Goal: Task Accomplishment & Management: Manage account settings

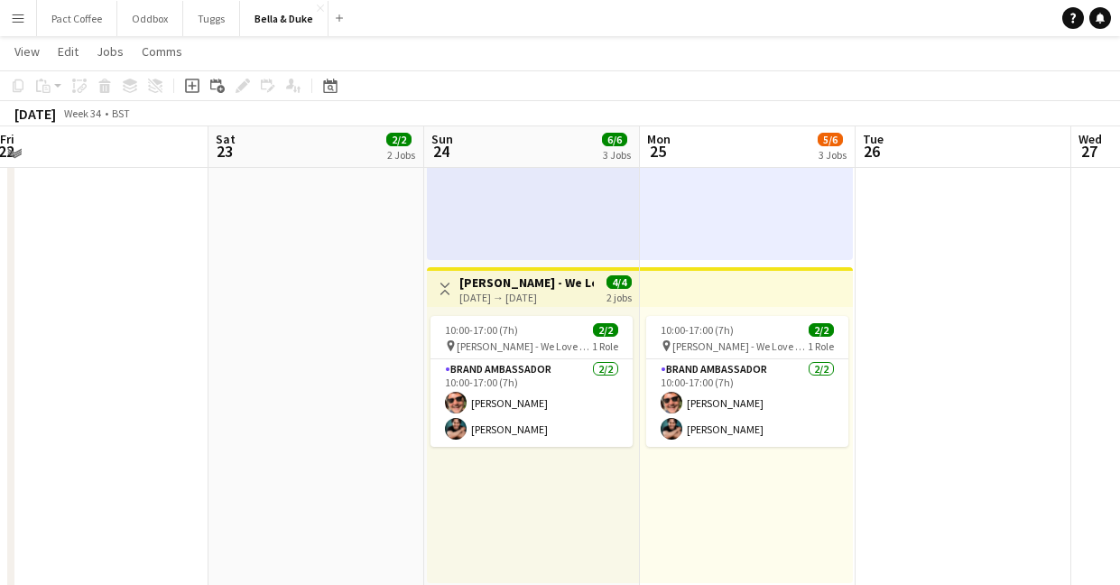
scroll to position [678, 0]
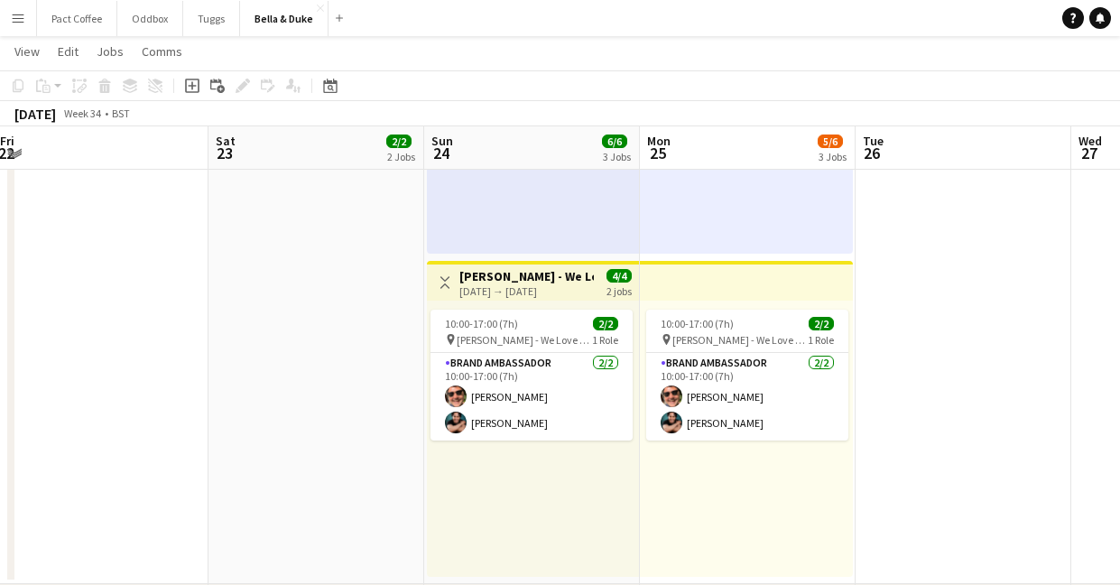
click at [383, 429] on app-date-cell "08:00-16:00 (8h) 1/1 Logistics_Bella&Duke_All About Dogs - Norfolk 1 Role Logis…" at bounding box center [316, 95] width 216 height 976
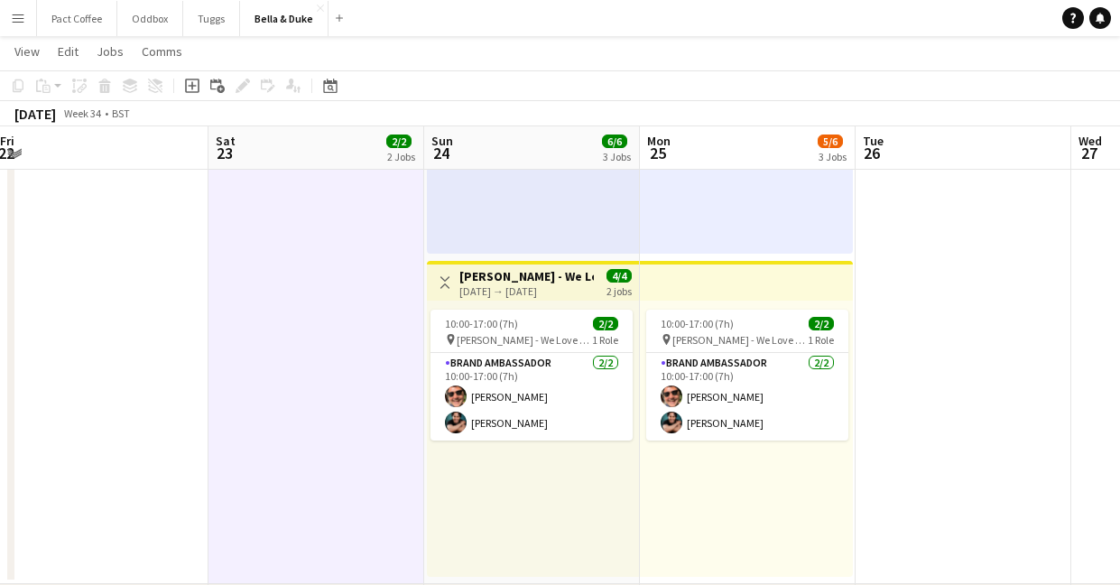
click at [186, 436] on app-date-cell at bounding box center [101, 95] width 216 height 976
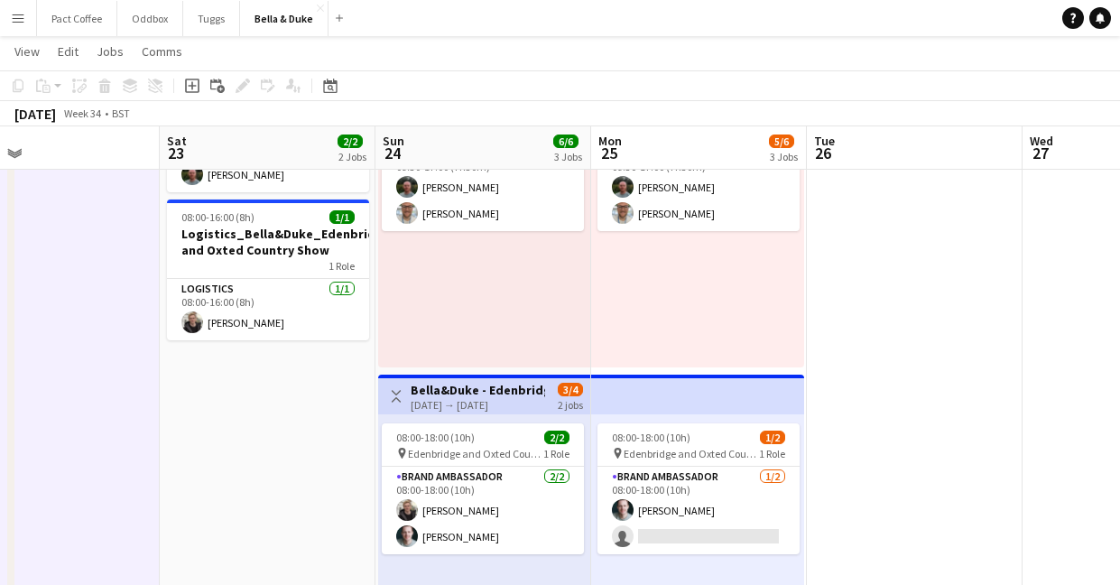
scroll to position [0, 704]
click at [27, 21] on button "Menu" at bounding box center [18, 18] width 36 height 36
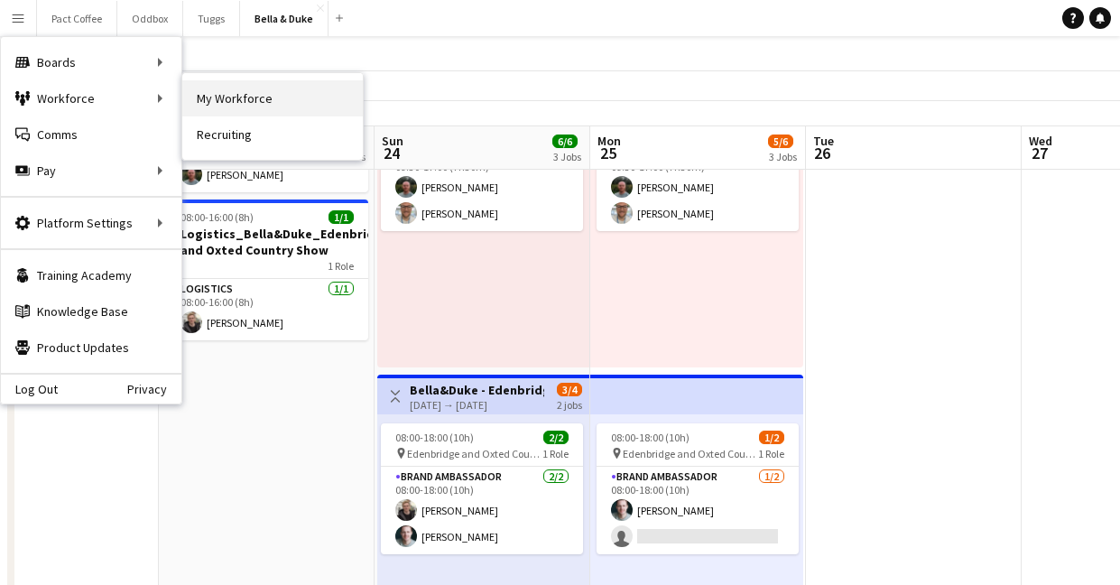
click at [217, 95] on link "My Workforce" at bounding box center [272, 98] width 180 height 36
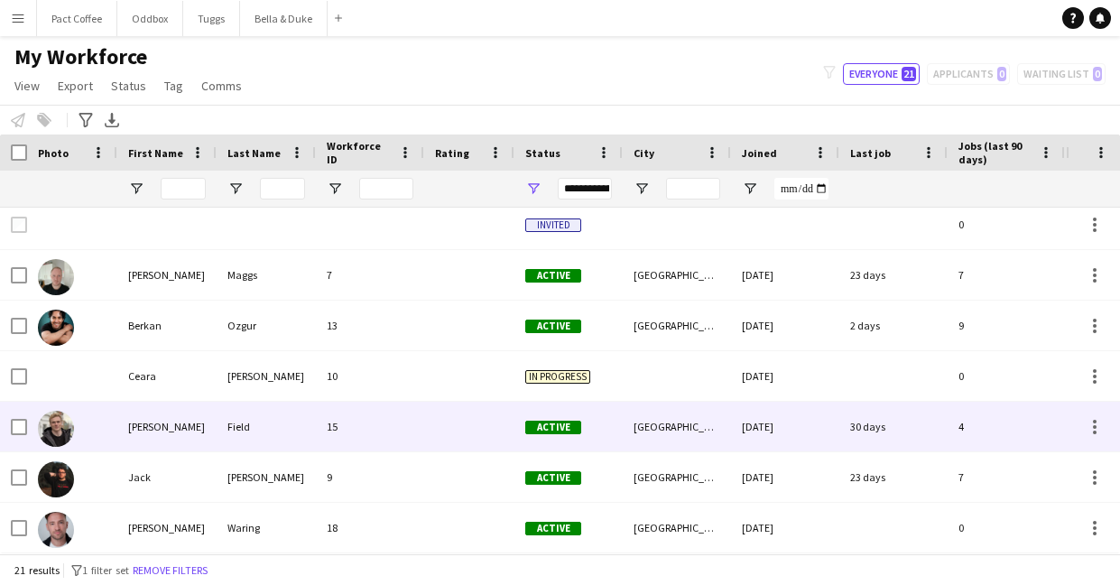
click at [248, 447] on div "Field" at bounding box center [266, 427] width 99 height 50
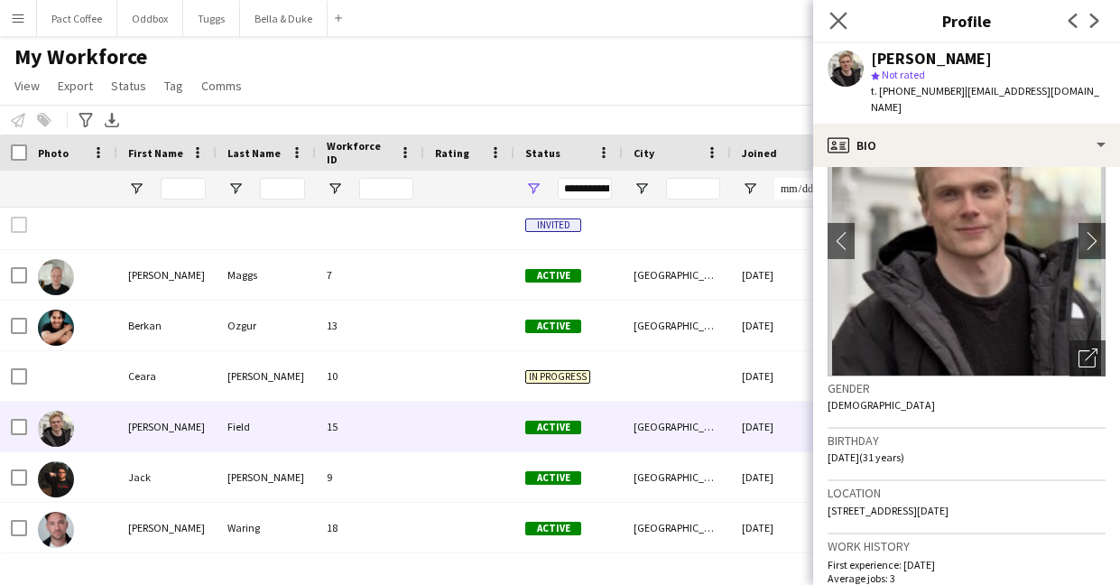
click at [830, 29] on icon at bounding box center [837, 20] width 17 height 17
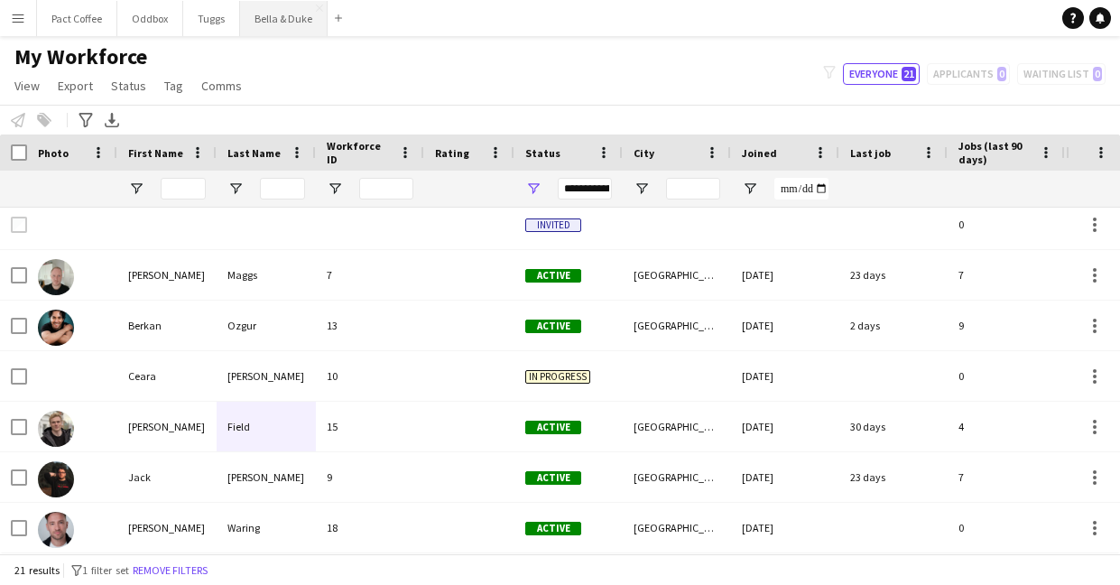
click at [270, 19] on button "Bella & Duke Close" at bounding box center [284, 18] width 88 height 35
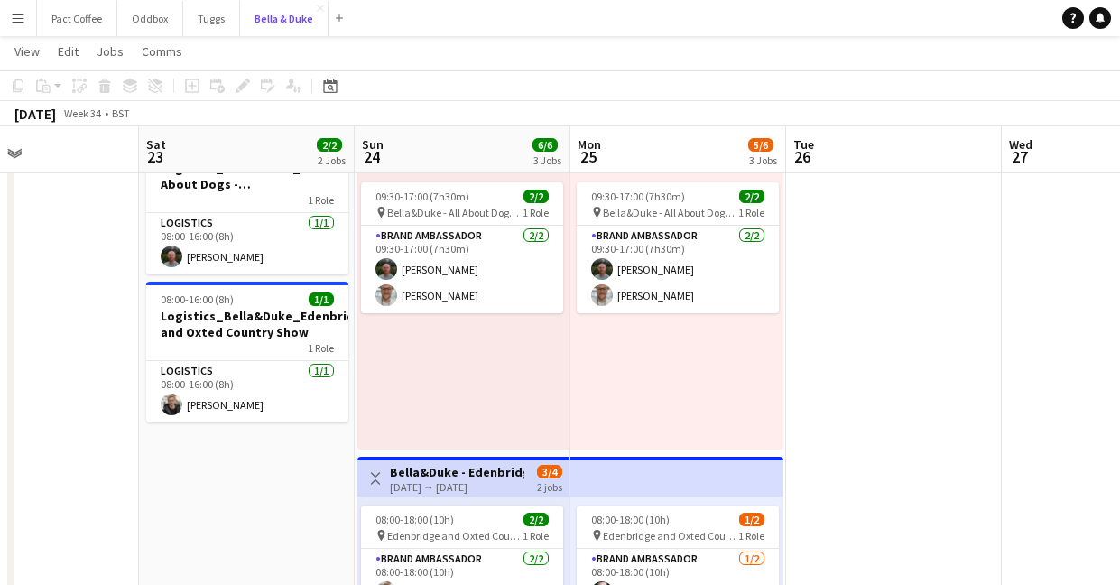
scroll to position [162, 0]
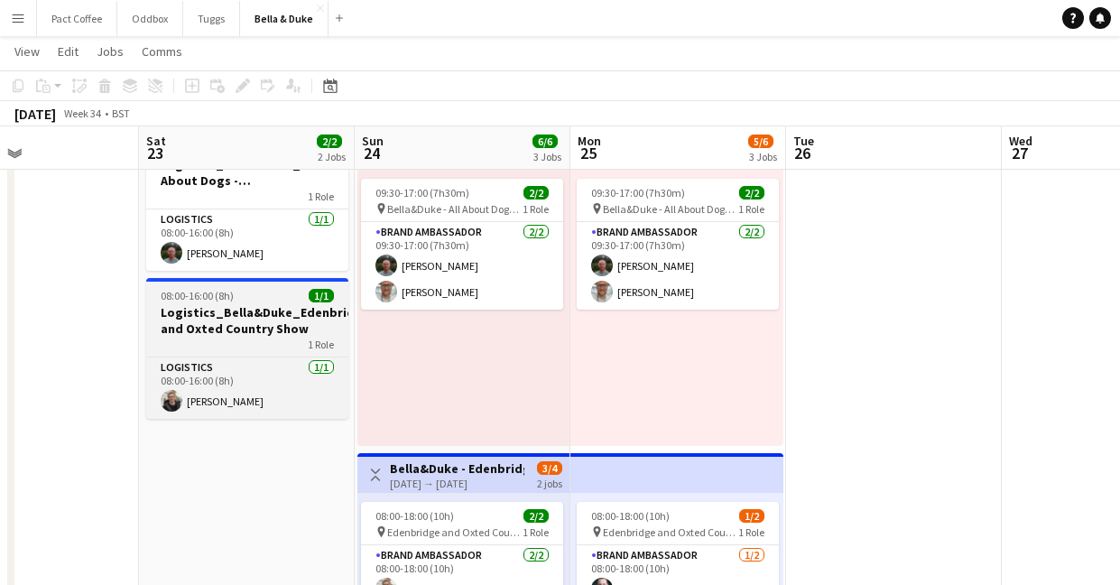
click at [240, 310] on h3 "Logistics_Bella&Duke_Edenbridge and Oxted Country Show" at bounding box center [247, 320] width 202 height 32
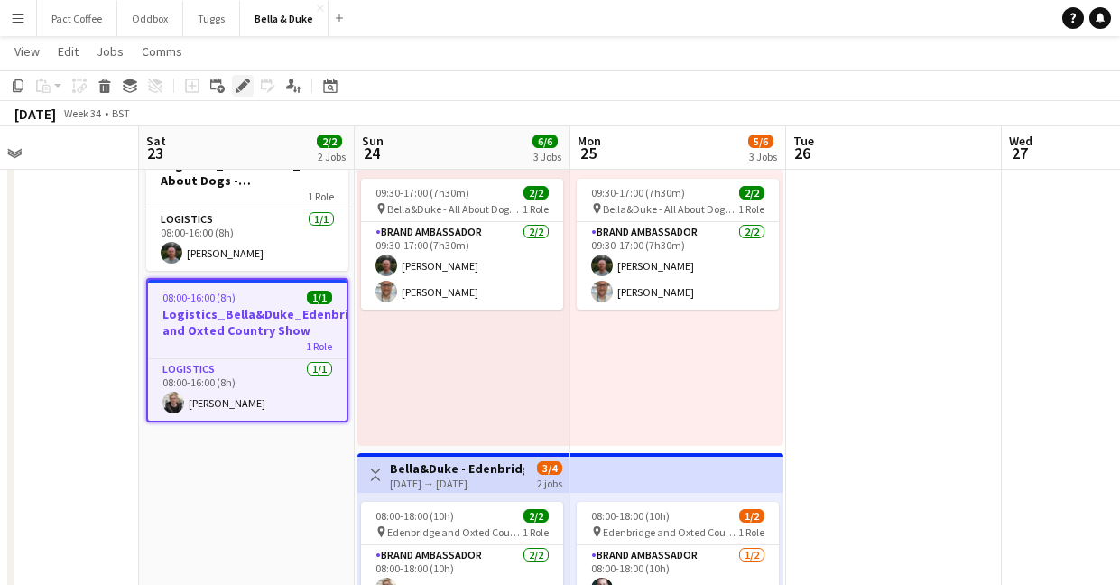
click at [240, 91] on icon "Edit" at bounding box center [243, 86] width 14 height 14
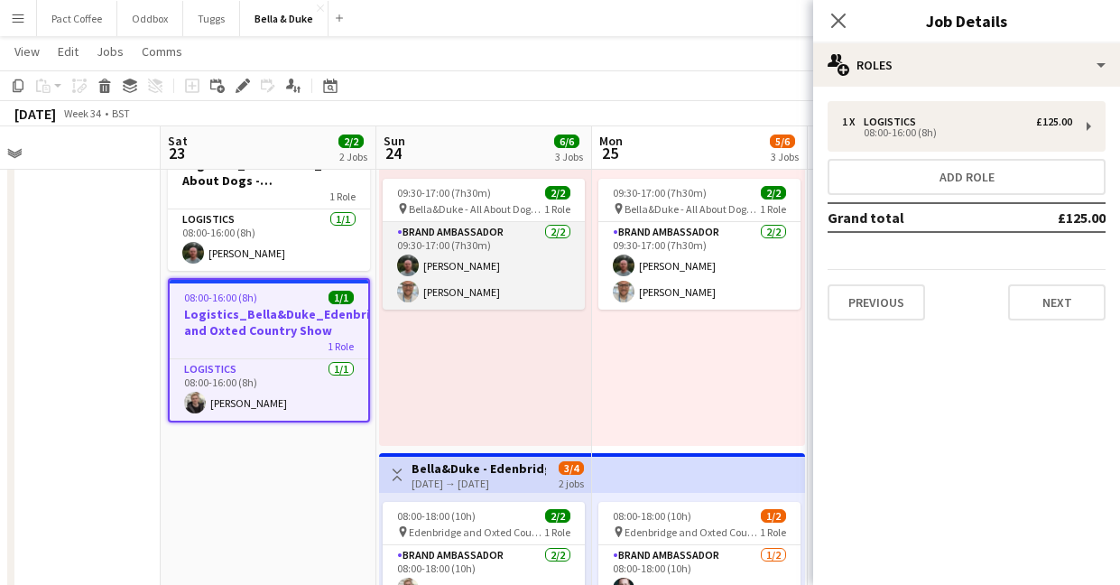
scroll to position [0, 705]
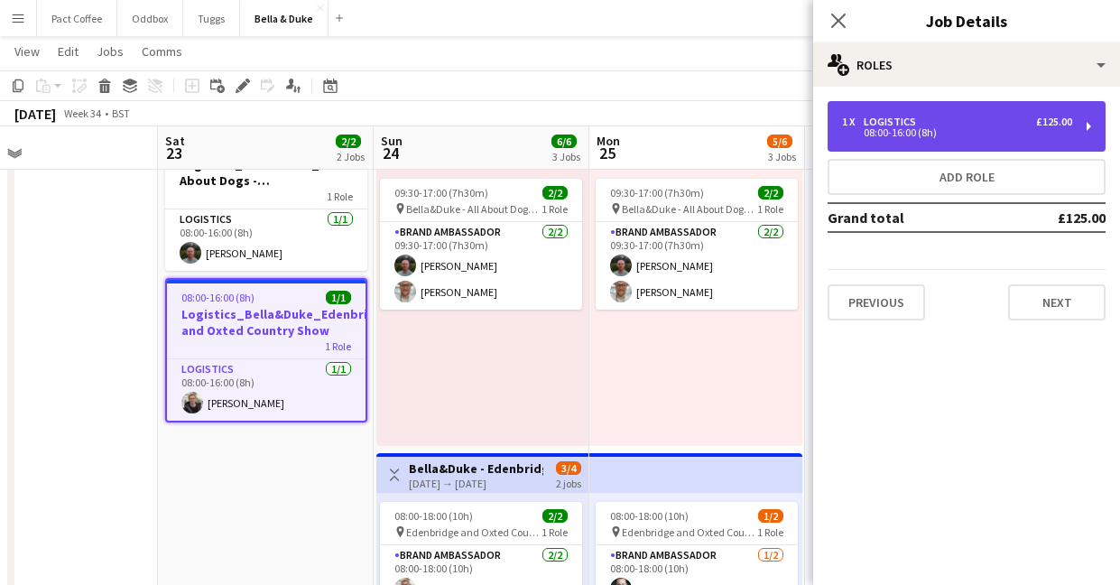
click at [891, 116] on div "Logistics" at bounding box center [894, 121] width 60 height 13
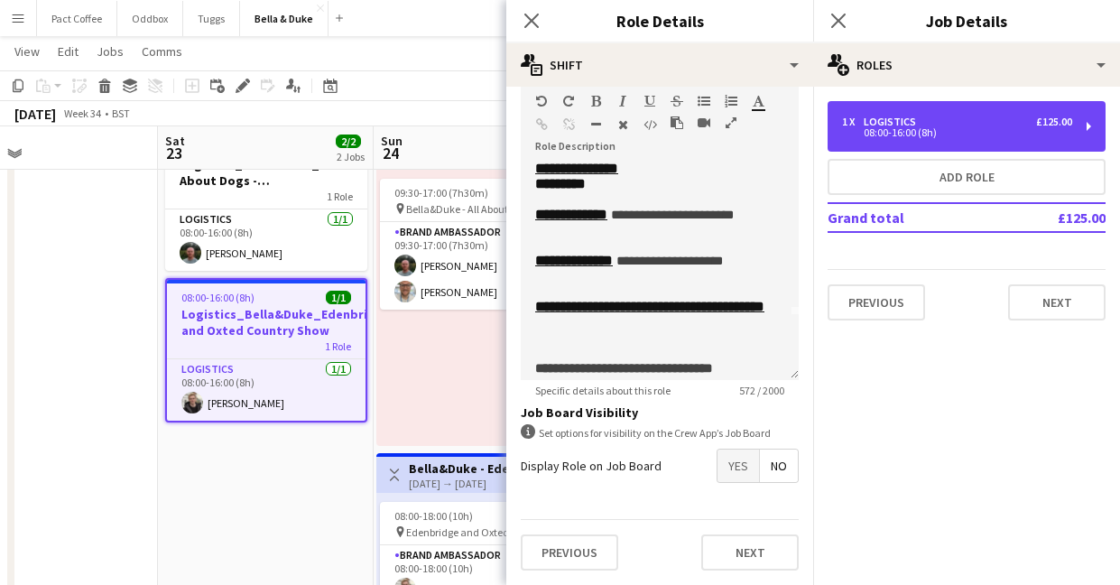
scroll to position [63, 0]
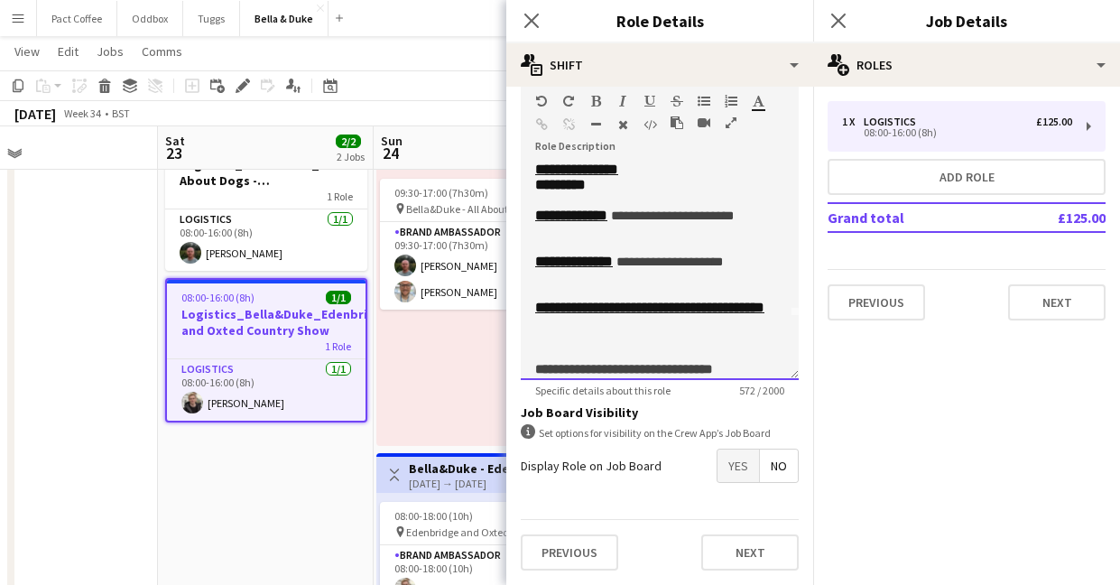
click at [726, 222] on span "**********" at bounding box center [672, 215] width 123 height 13
click at [728, 222] on span "**********" at bounding box center [669, 215] width 117 height 13
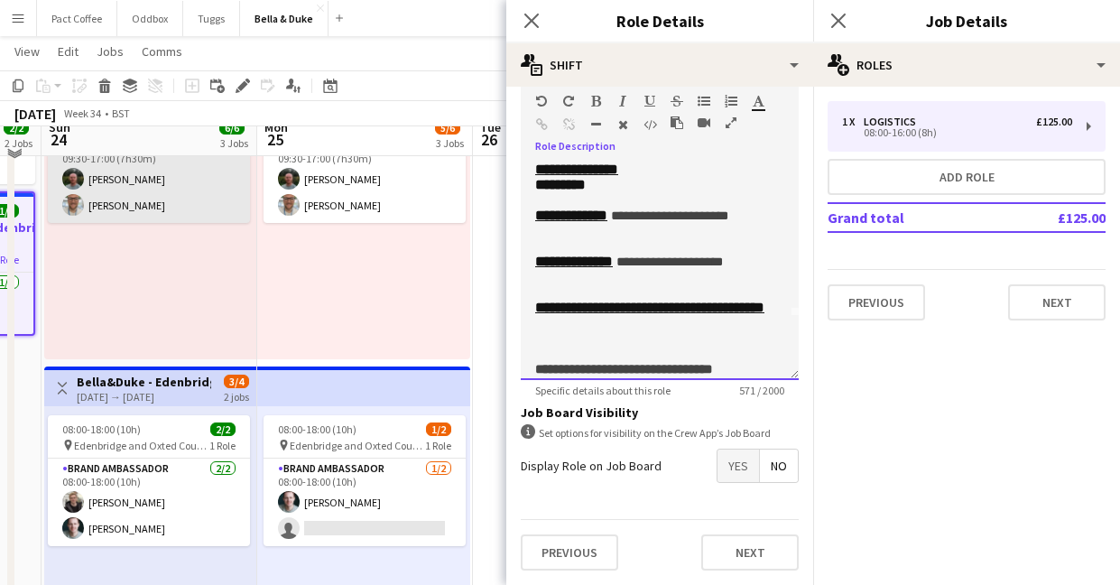
scroll to position [252, 0]
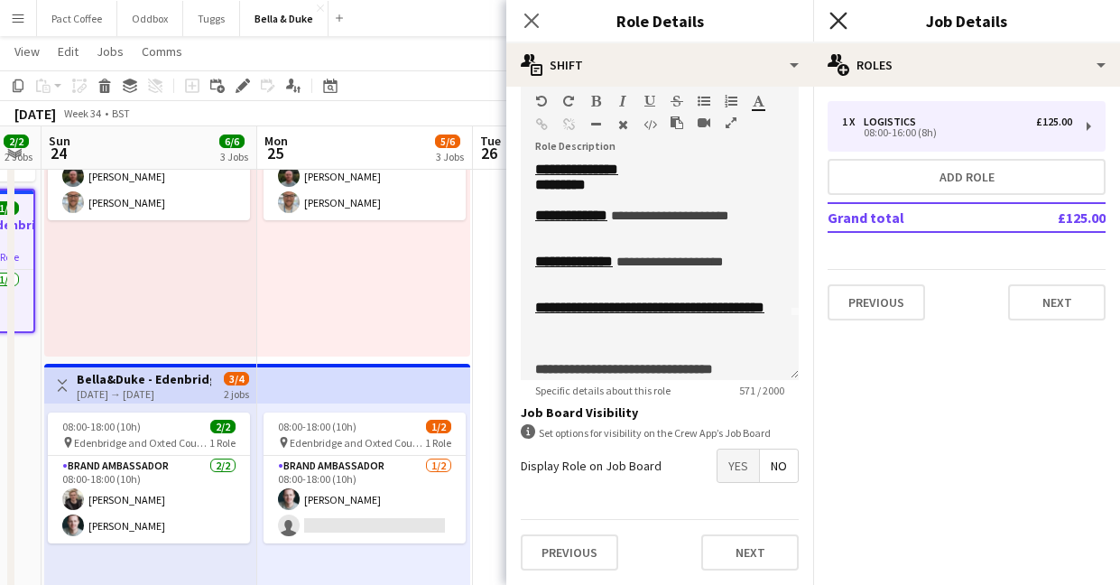
click at [834, 19] on icon "Close pop-in" at bounding box center [837, 20] width 17 height 17
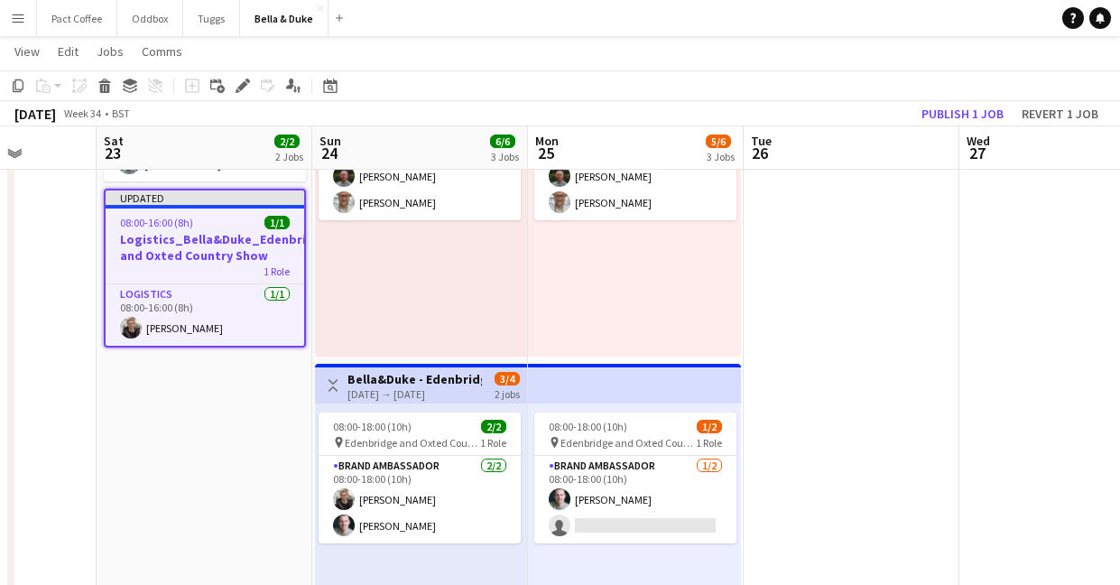
scroll to position [0, 548]
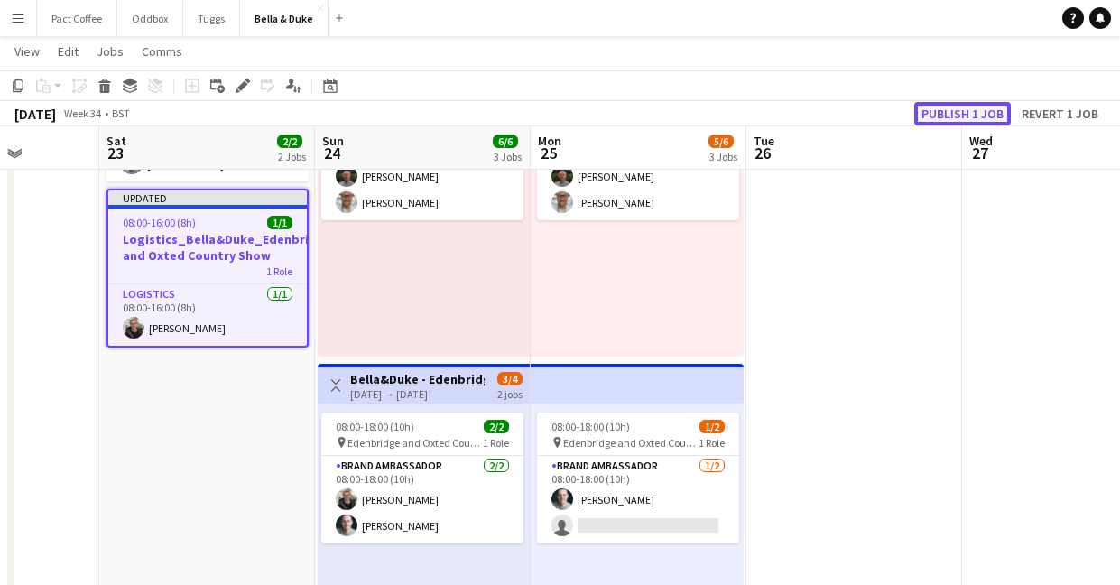
click at [957, 110] on button "Publish 1 job" at bounding box center [962, 113] width 97 height 23
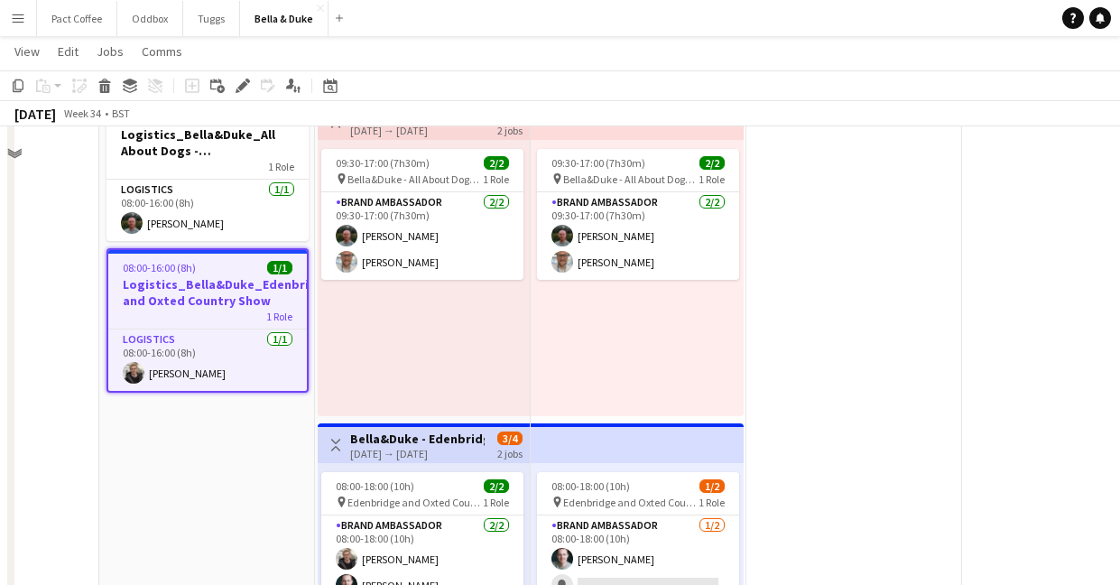
scroll to position [207, 0]
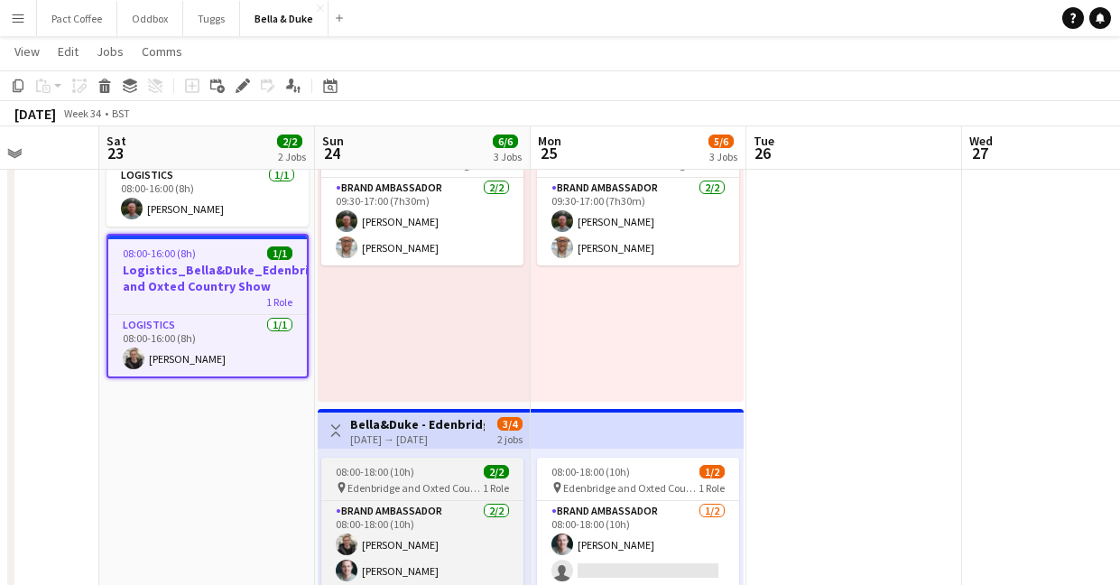
click at [401, 472] on span "08:00-18:00 (10h)" at bounding box center [375, 472] width 79 height 14
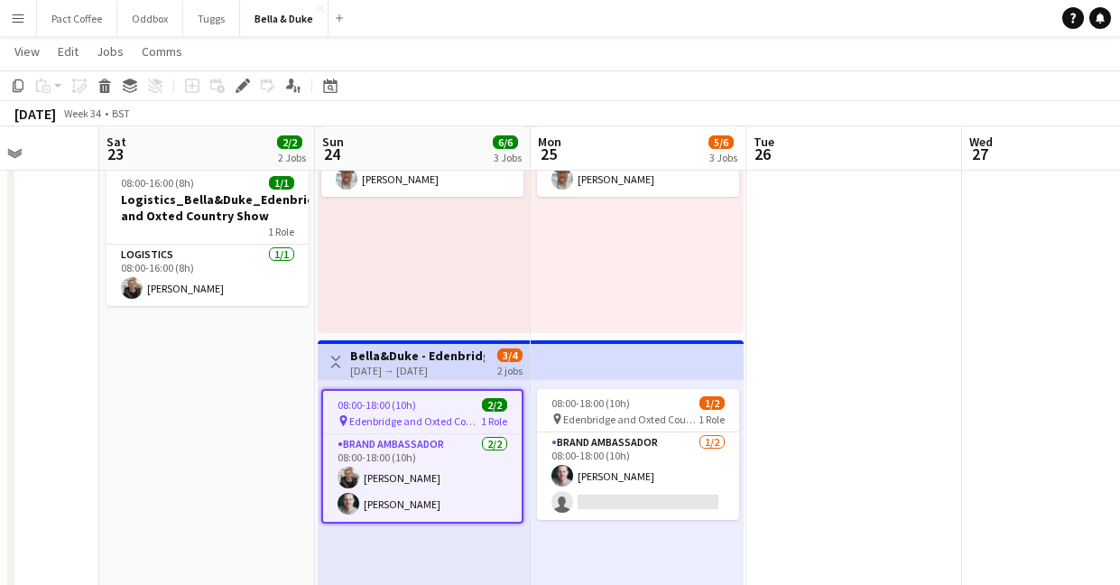
scroll to position [276, 0]
click at [232, 79] on div "Edit" at bounding box center [243, 86] width 22 height 22
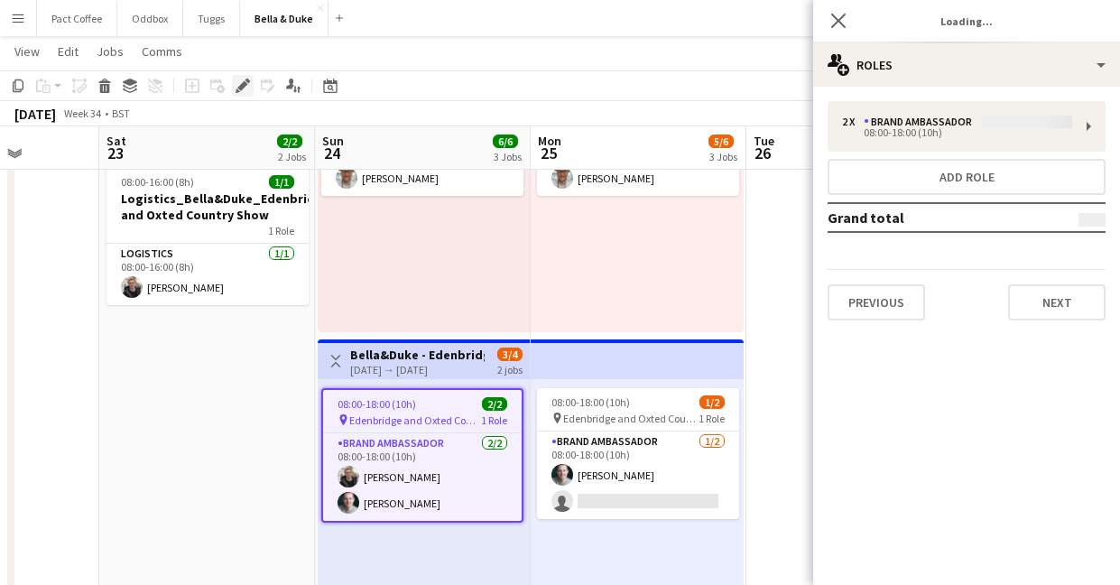
type input "**********"
click at [1038, 282] on div "Previous Next" at bounding box center [966, 294] width 278 height 51
click at [1038, 294] on button "Next" at bounding box center [1056, 302] width 97 height 36
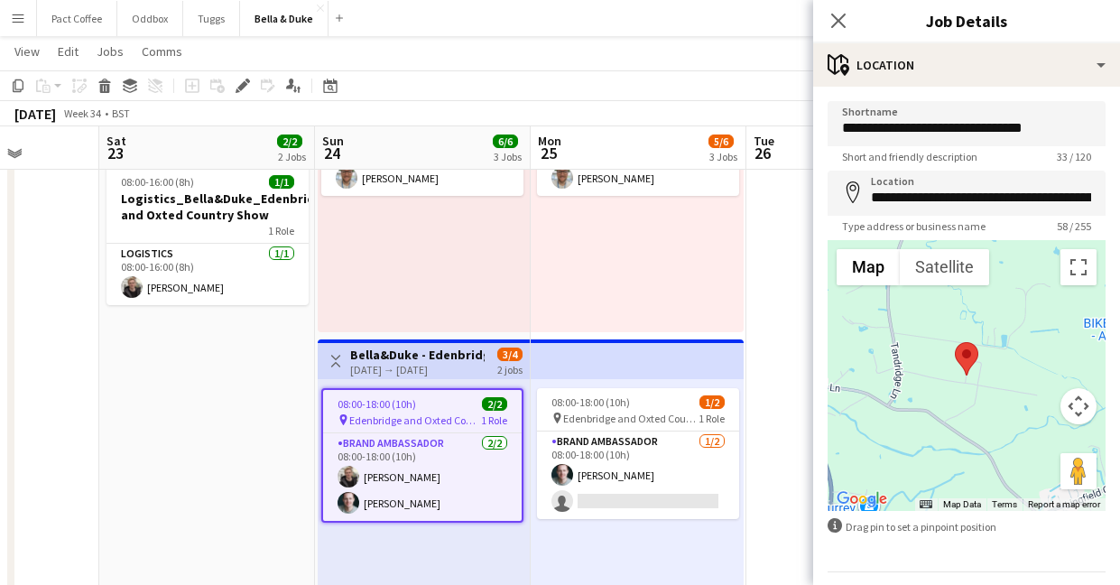
scroll to position [52, 0]
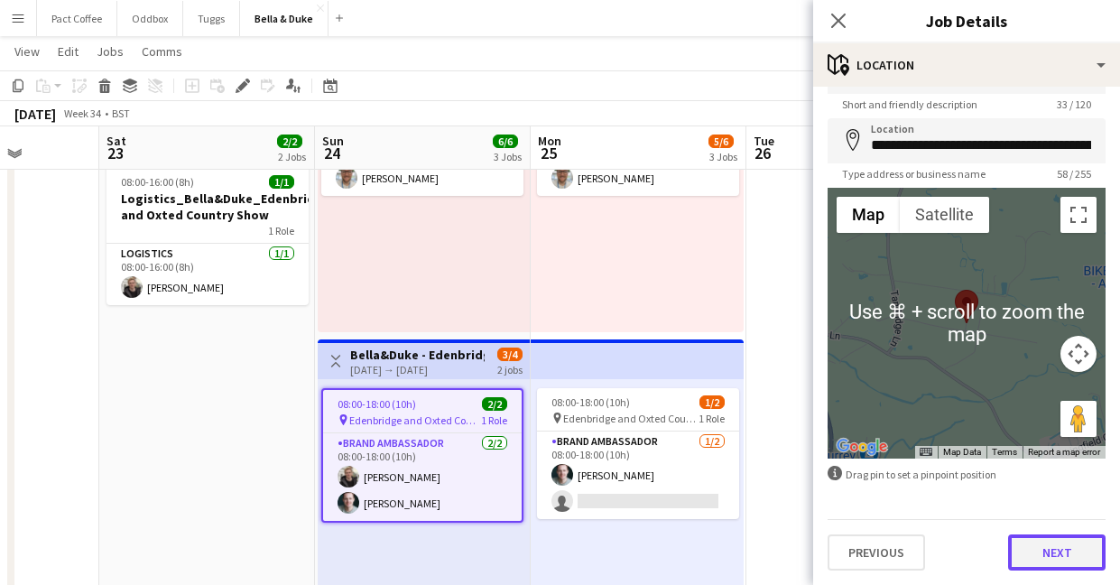
click at [1032, 559] on button "Next" at bounding box center [1056, 552] width 97 height 36
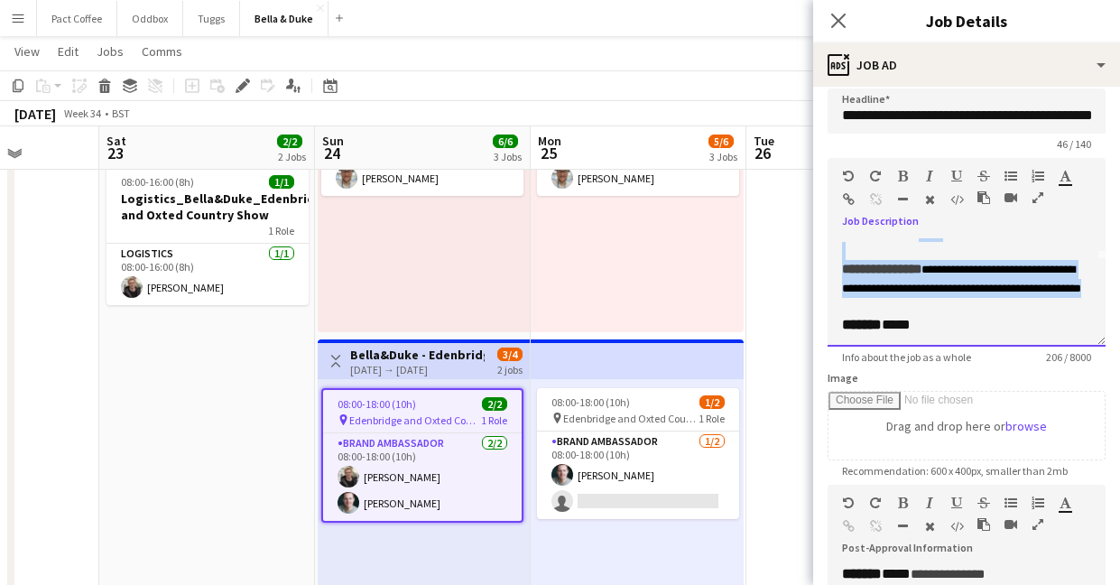
scroll to position [76, 0]
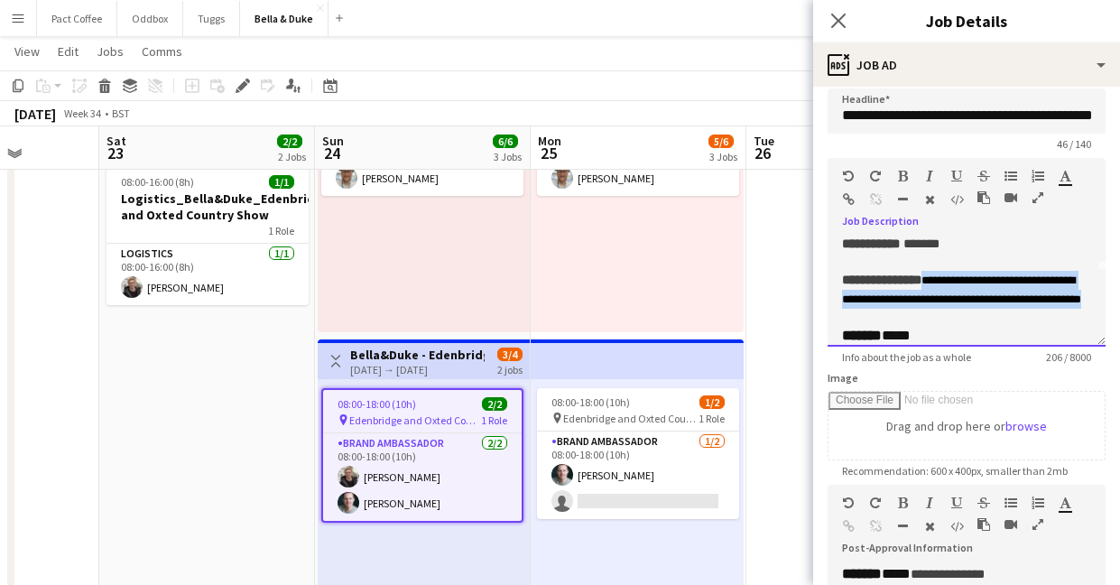
drag, startPoint x: 889, startPoint y: 310, endPoint x: 946, endPoint y: 278, distance: 65.5
click at [946, 278] on div "**********" at bounding box center [966, 290] width 249 height 38
copy font "**********"
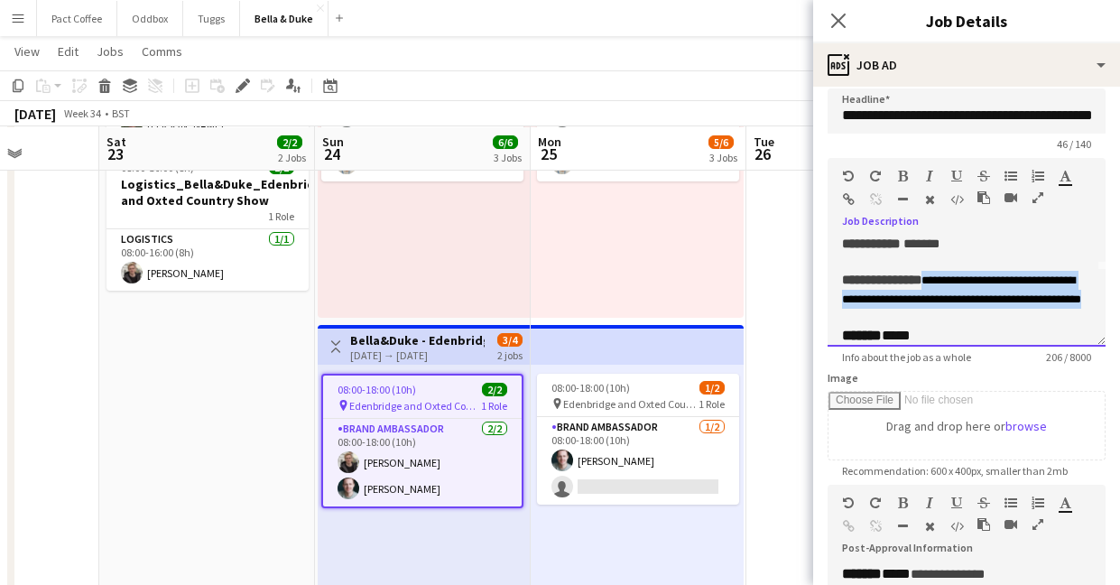
scroll to position [291, 0]
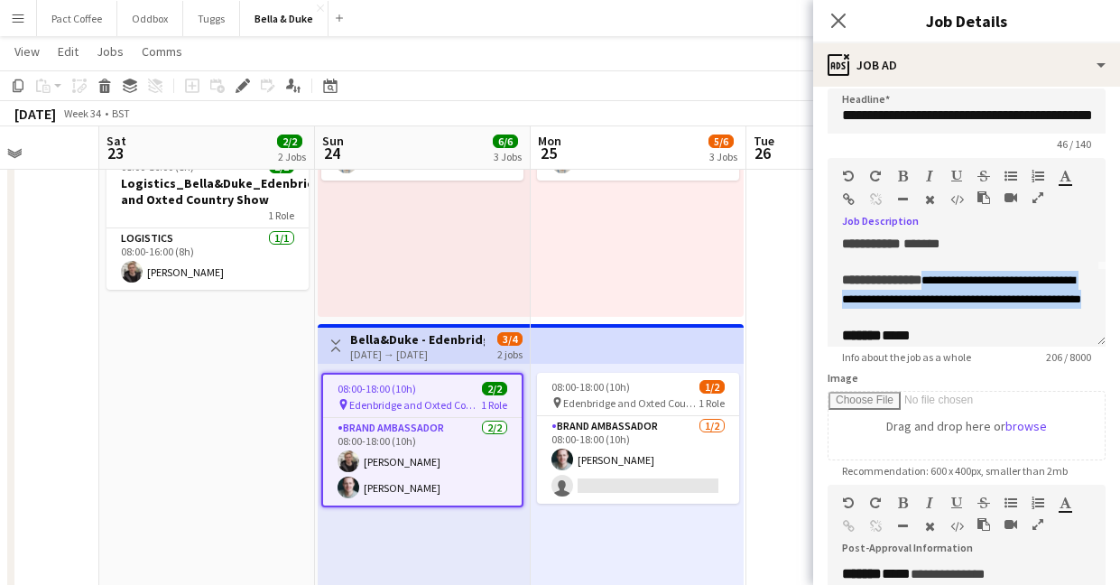
click at [18, 13] on app-icon "Menu" at bounding box center [18, 18] width 14 height 14
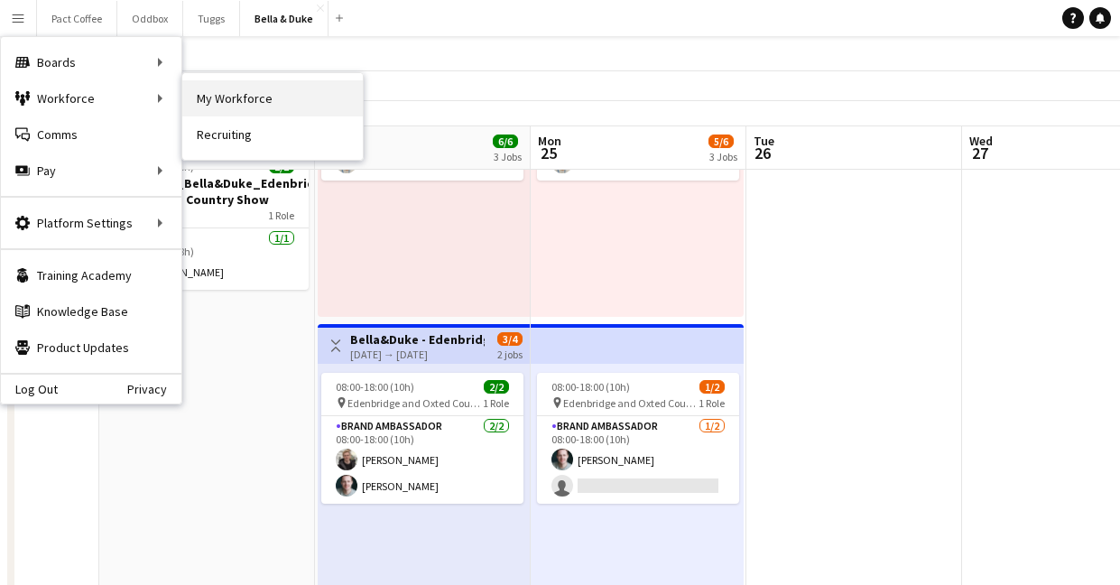
click at [237, 97] on link "My Workforce" at bounding box center [272, 98] width 180 height 36
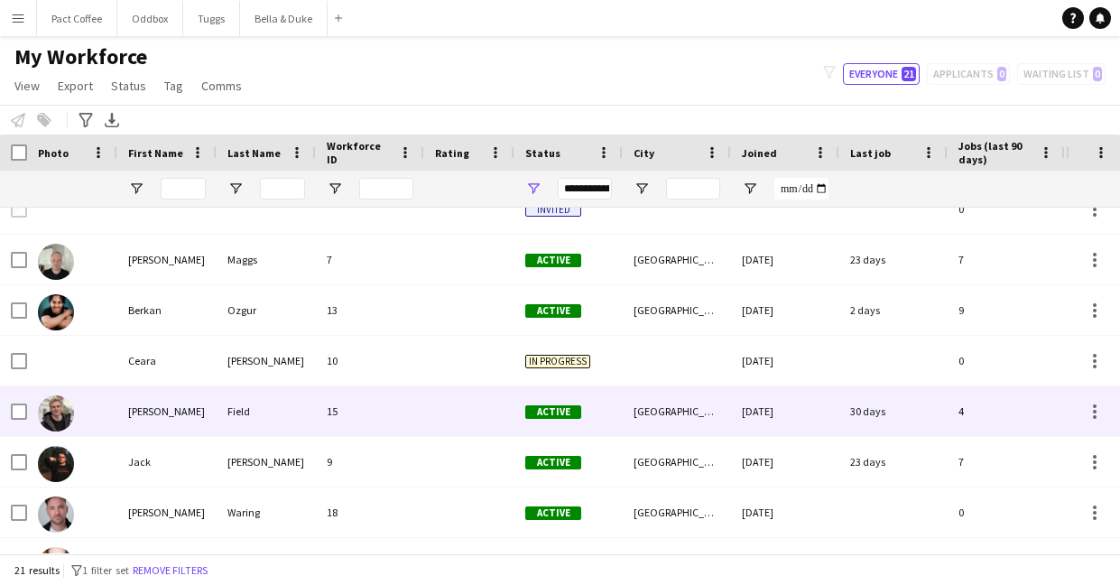
scroll to position [25, 0]
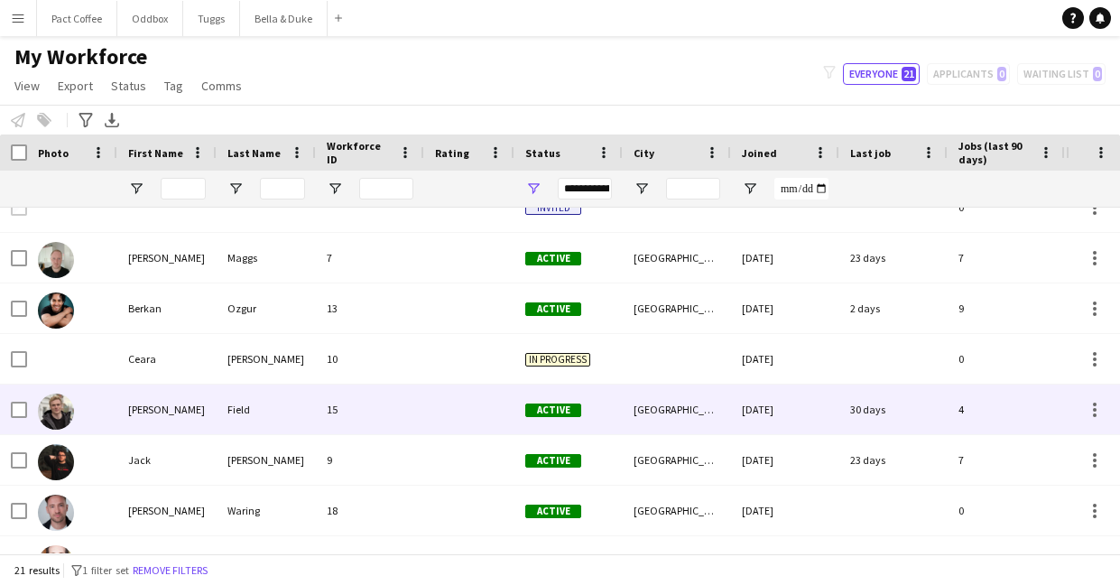
click at [264, 421] on div "Field" at bounding box center [266, 409] width 99 height 50
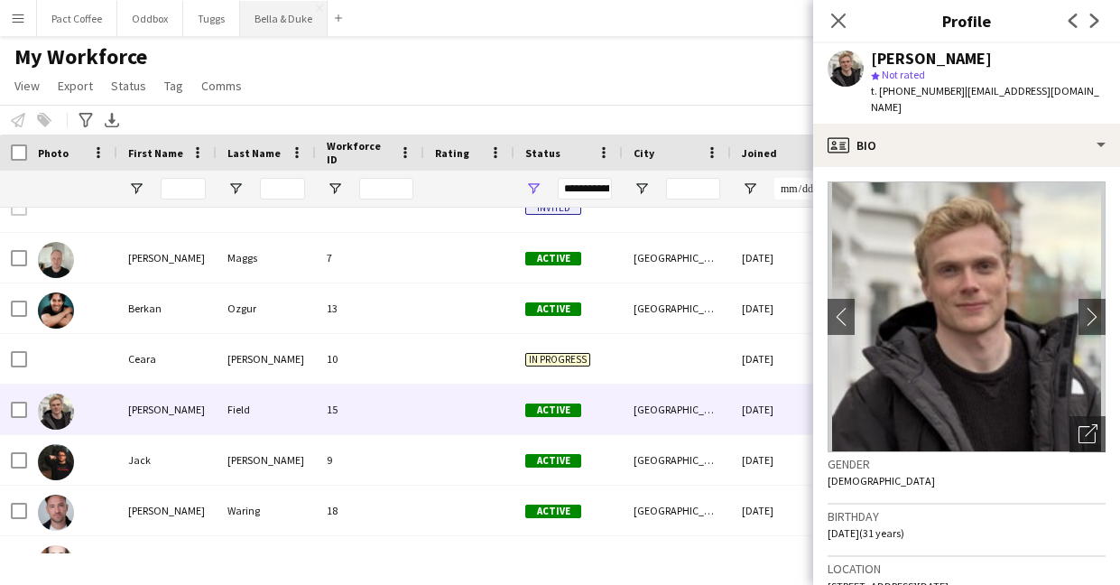
click at [284, 10] on button "Bella & Duke Close" at bounding box center [284, 18] width 88 height 35
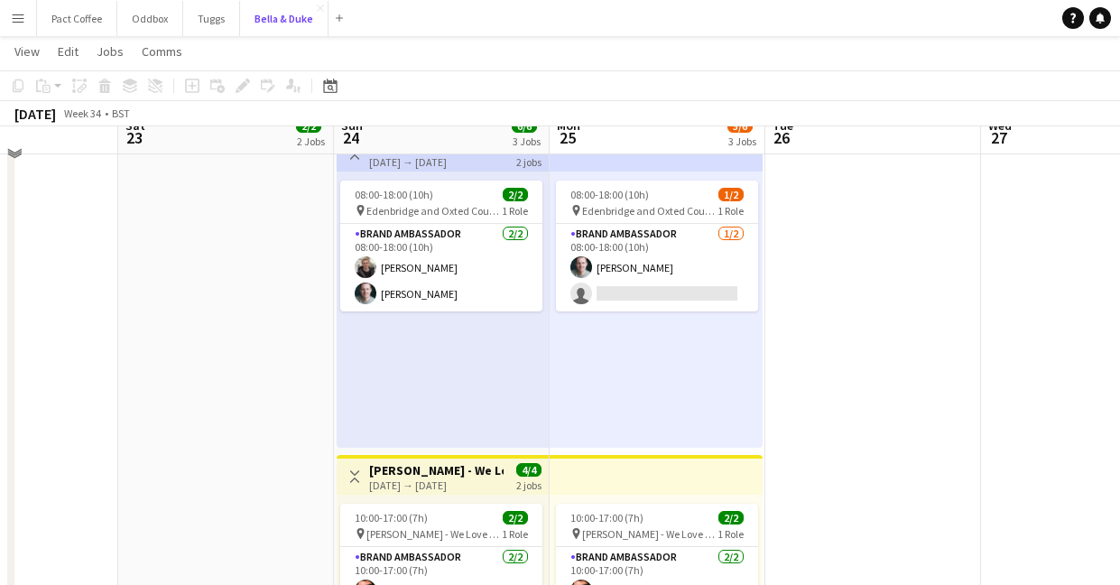
scroll to position [421, 0]
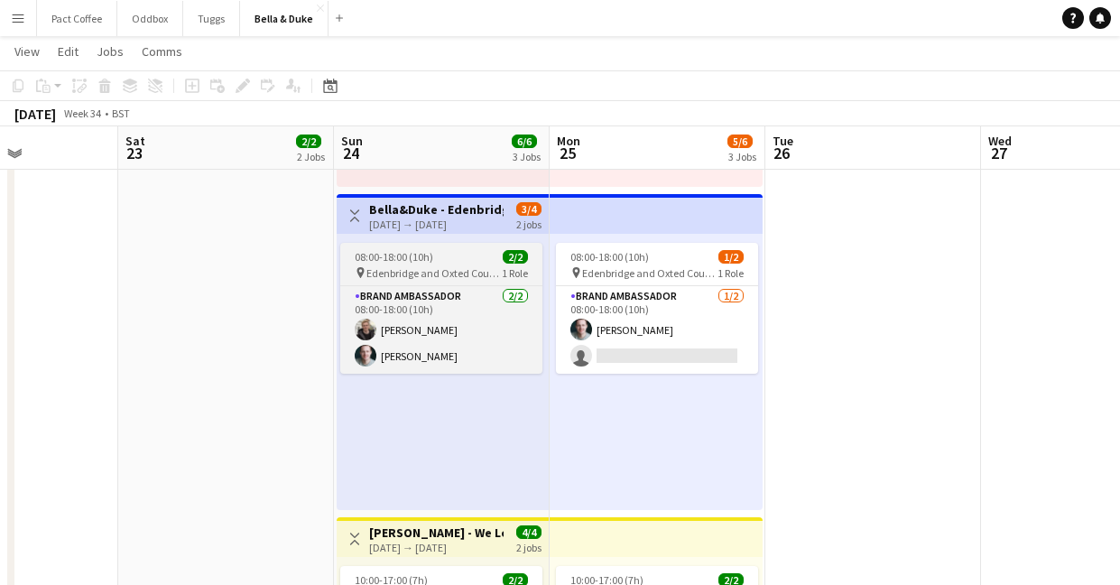
click at [438, 282] on app-job-card "08:00-18:00 (10h) 2/2 pin [PERSON_NAME] and Oxted Country Show 1 Role Brand Amb…" at bounding box center [441, 308] width 202 height 131
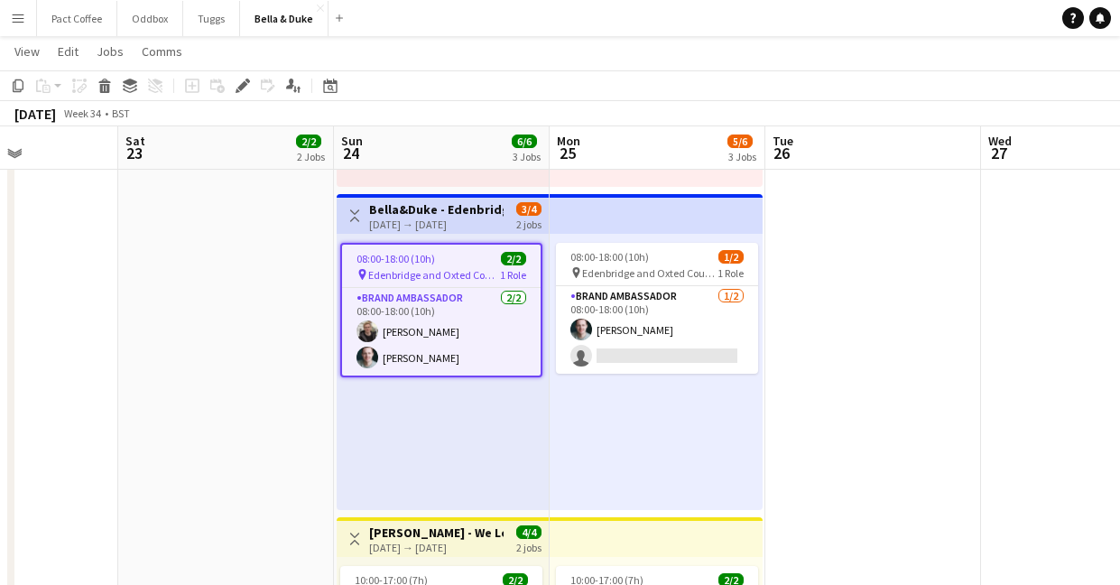
click at [429, 211] on h3 "Bella&Duke - Edenbridge and Oxted Country Show" at bounding box center [436, 209] width 134 height 16
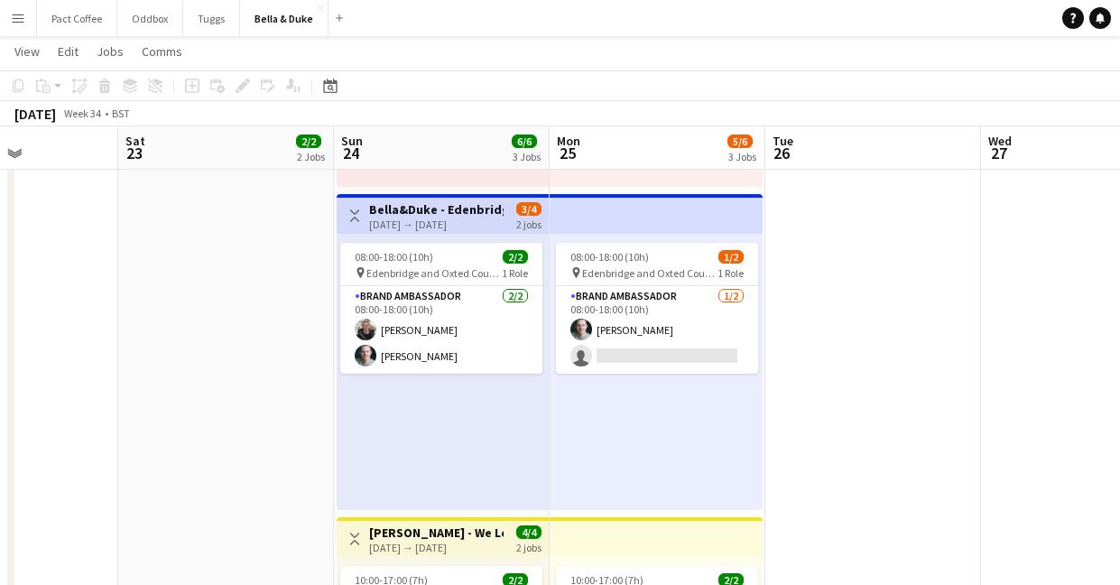
click at [383, 222] on div "[DATE] → [DATE]" at bounding box center [436, 224] width 134 height 14
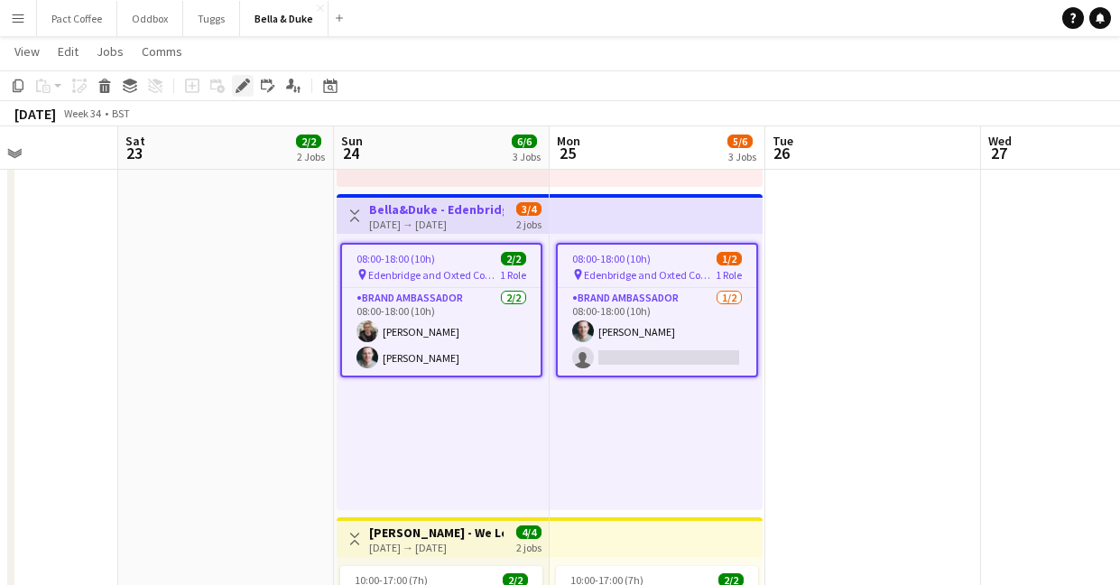
click at [232, 88] on div "Edit" at bounding box center [243, 86] width 22 height 22
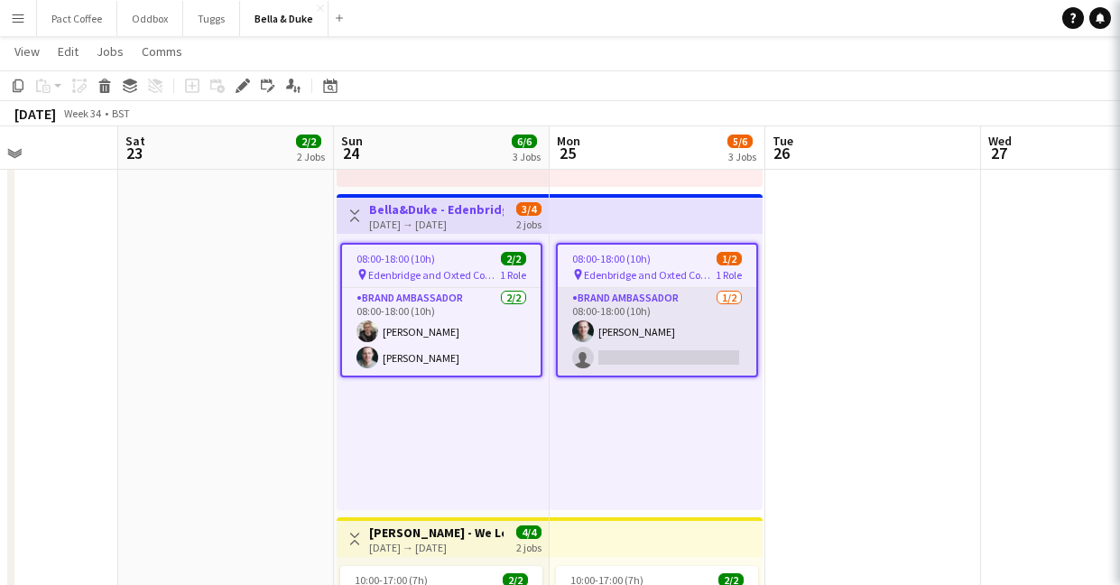
type input "**********"
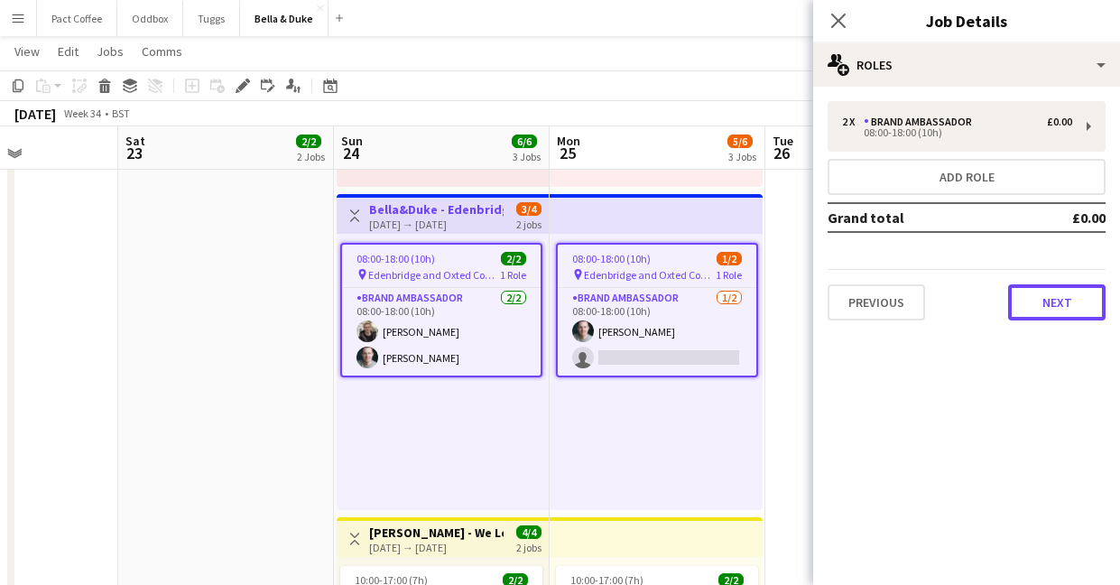
click at [1039, 304] on button "Next" at bounding box center [1056, 302] width 97 height 36
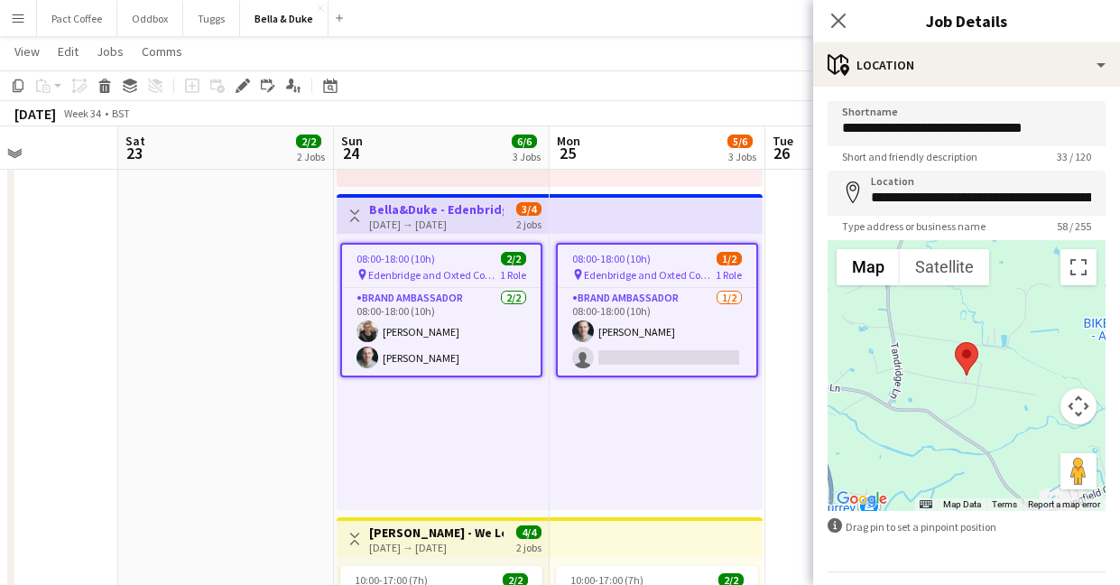
scroll to position [52, 0]
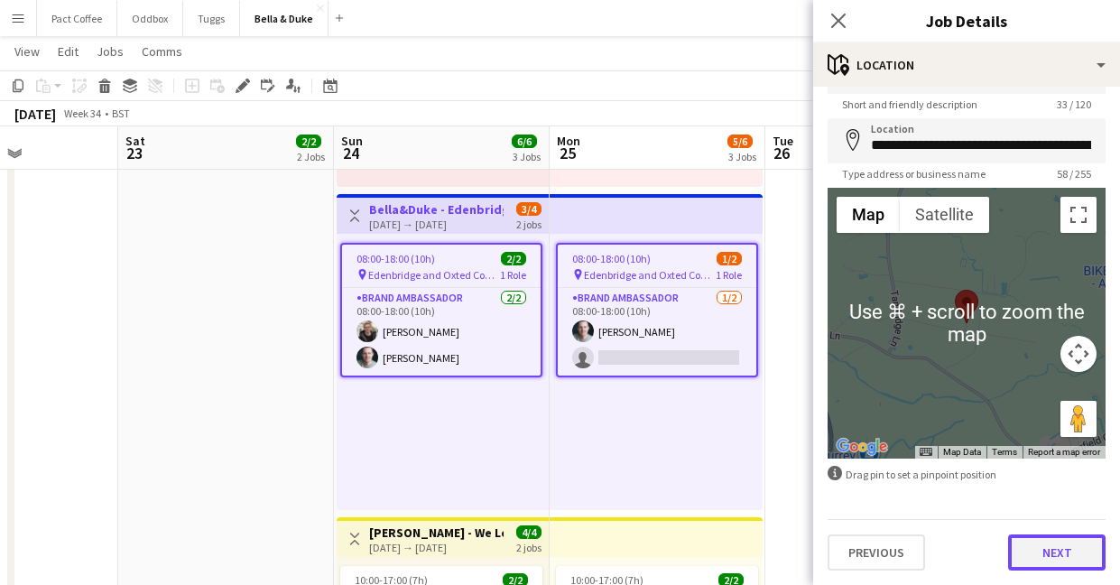
click at [1049, 547] on button "Next" at bounding box center [1056, 552] width 97 height 36
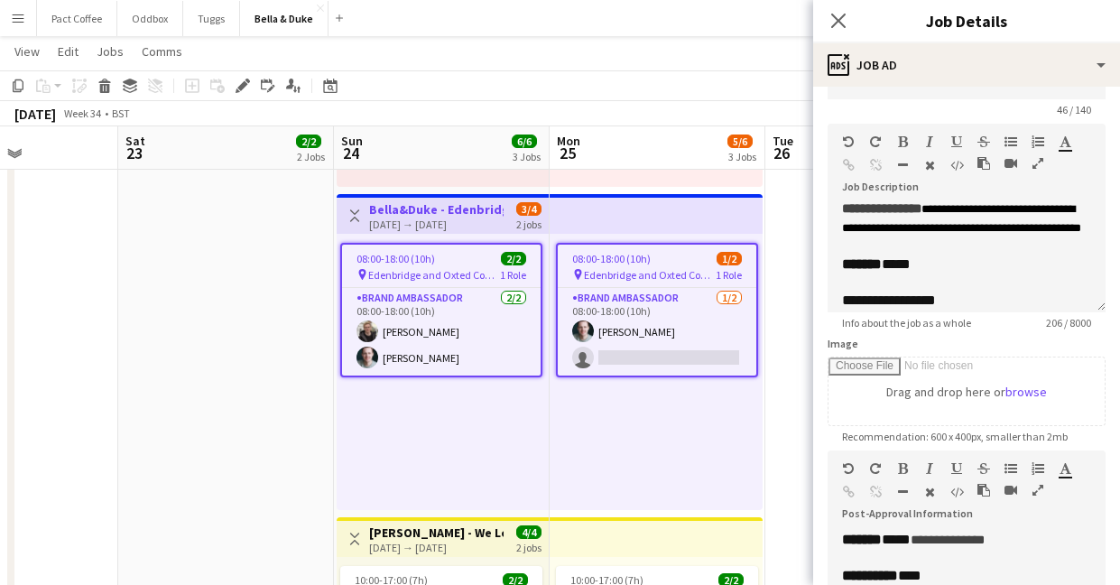
scroll to position [163, 0]
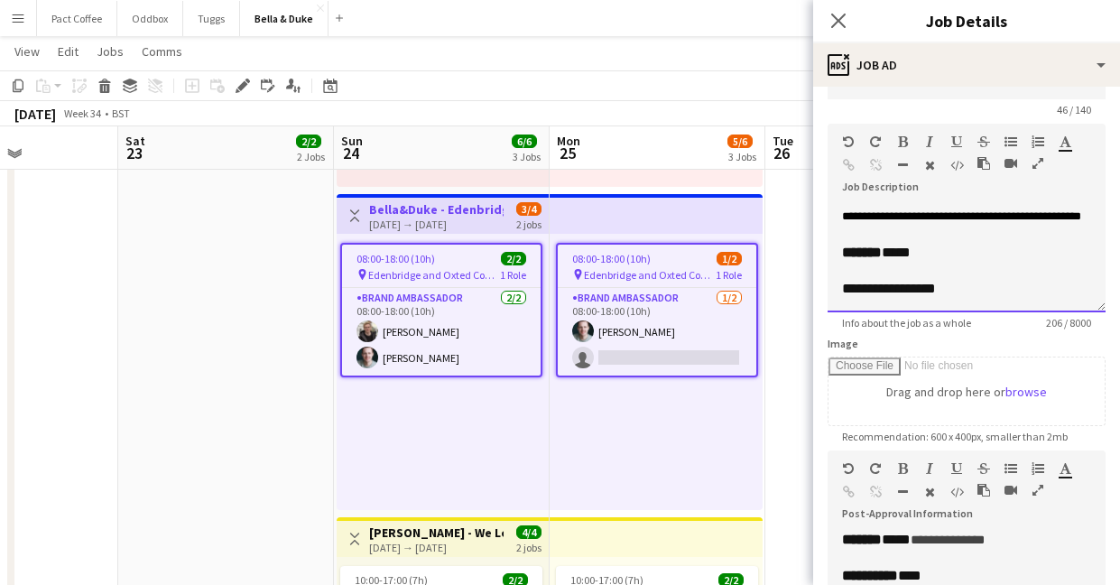
click at [943, 255] on div "******* *****" at bounding box center [966, 253] width 249 height 18
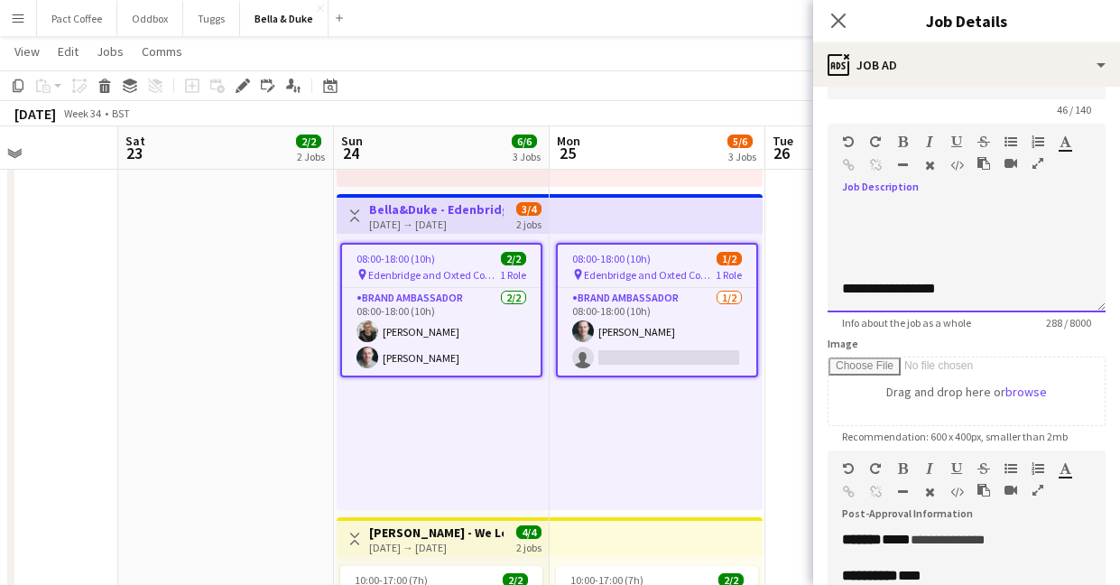
scroll to position [243, 0]
click at [978, 298] on div "**********" at bounding box center [966, 289] width 249 height 18
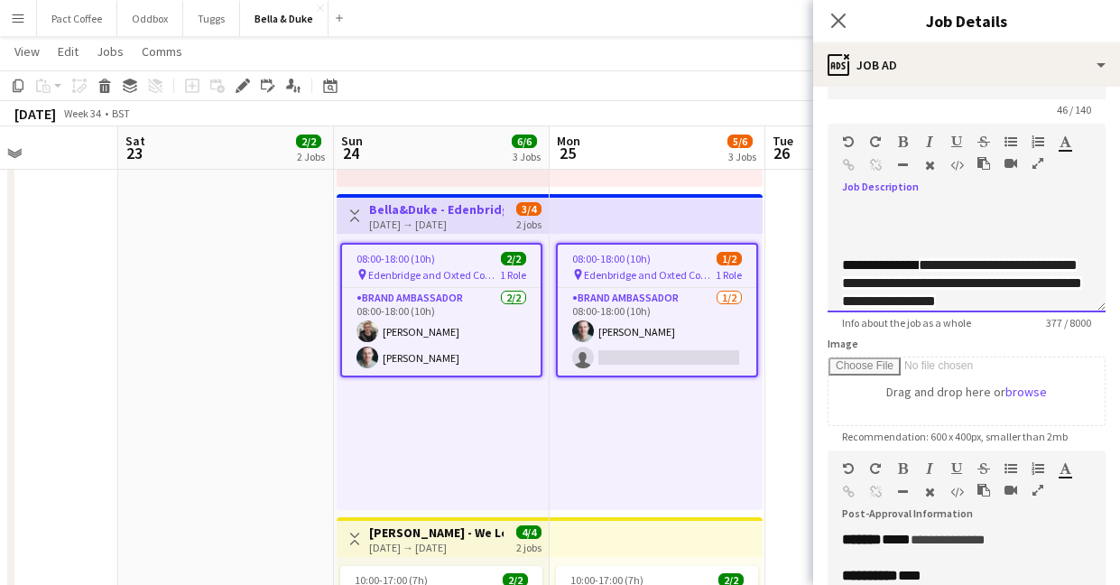
scroll to position [281, 0]
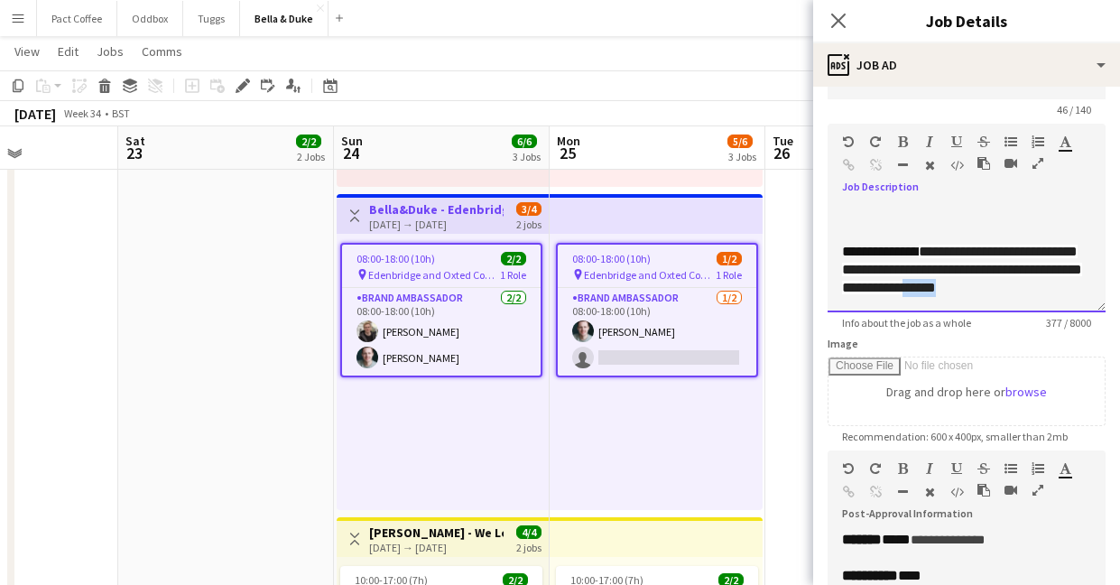
drag, startPoint x: 1072, startPoint y: 300, endPoint x: 1000, endPoint y: 294, distance: 72.5
click at [1010, 294] on div "**********" at bounding box center [966, 271] width 249 height 56
drag, startPoint x: 934, startPoint y: 268, endPoint x: 806, endPoint y: 268, distance: 128.1
click at [806, 268] on body "Menu Boards Boards Boards All jobs Status Workforce Workforce My Workforce Recr…" at bounding box center [560, 334] width 1120 height 1511
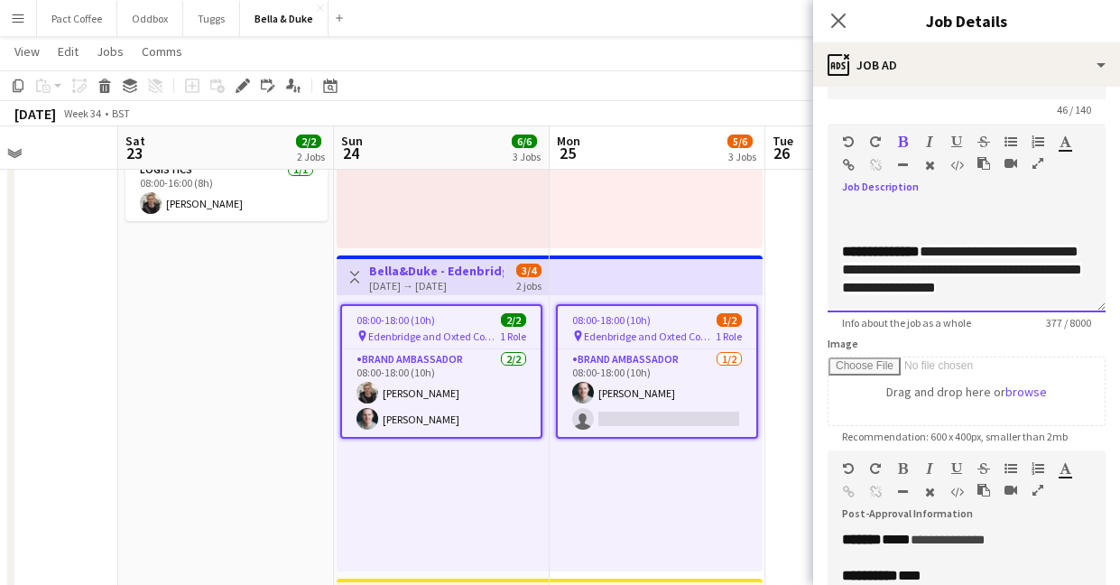
scroll to position [268, 0]
click at [925, 225] on div at bounding box center [966, 216] width 249 height 18
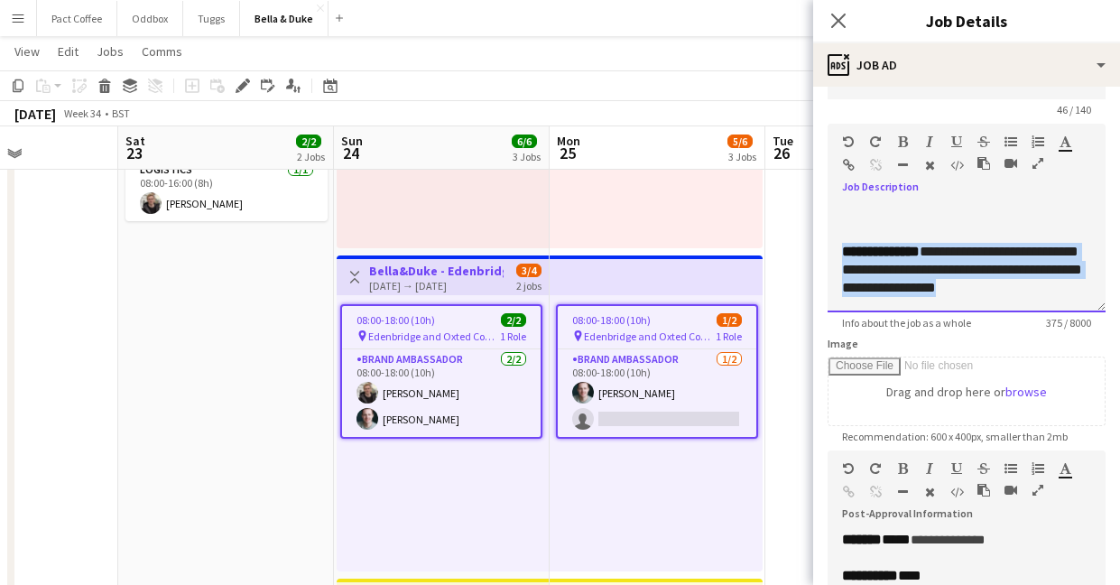
drag, startPoint x: 1056, startPoint y: 289, endPoint x: 818, endPoint y: 258, distance: 239.3
click at [818, 258] on form "**********" at bounding box center [966, 442] width 307 height 777
copy div "**********"
click at [848, 20] on app-icon "Close pop-in" at bounding box center [839, 21] width 26 height 26
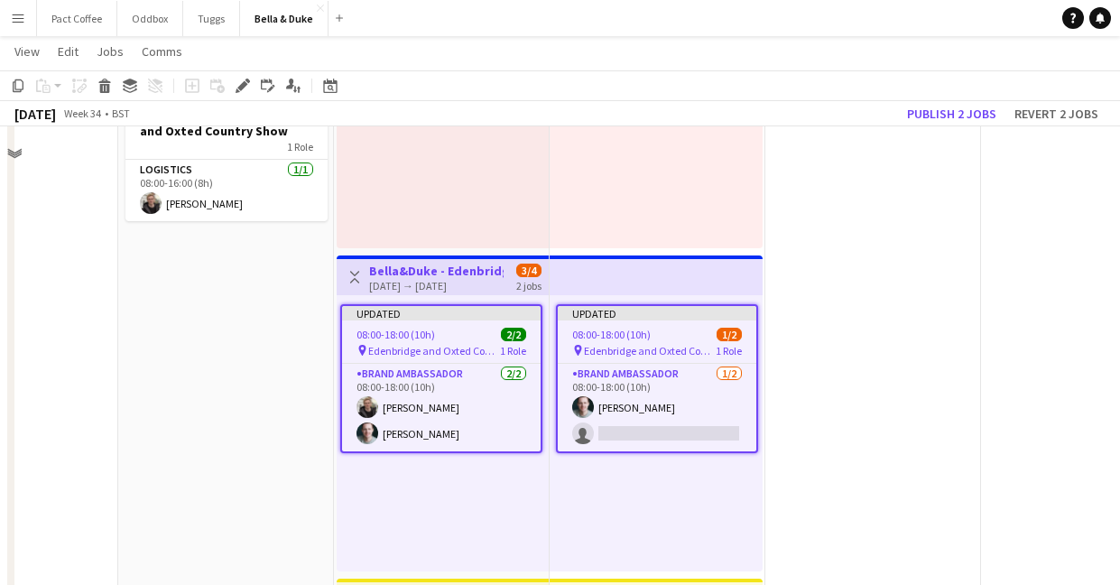
scroll to position [108, 0]
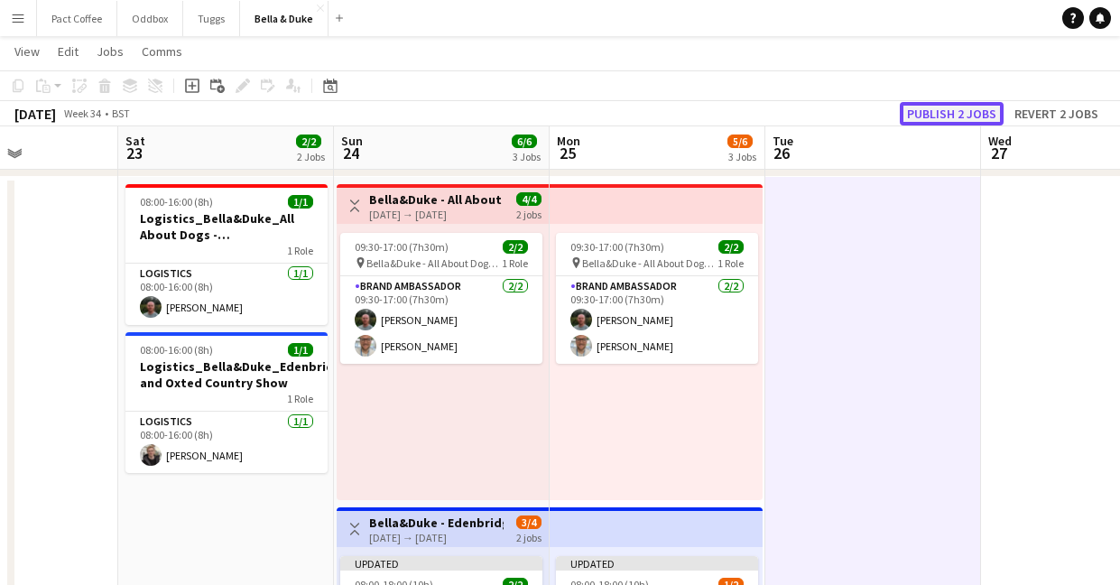
click at [933, 115] on button "Publish 2 jobs" at bounding box center [952, 113] width 104 height 23
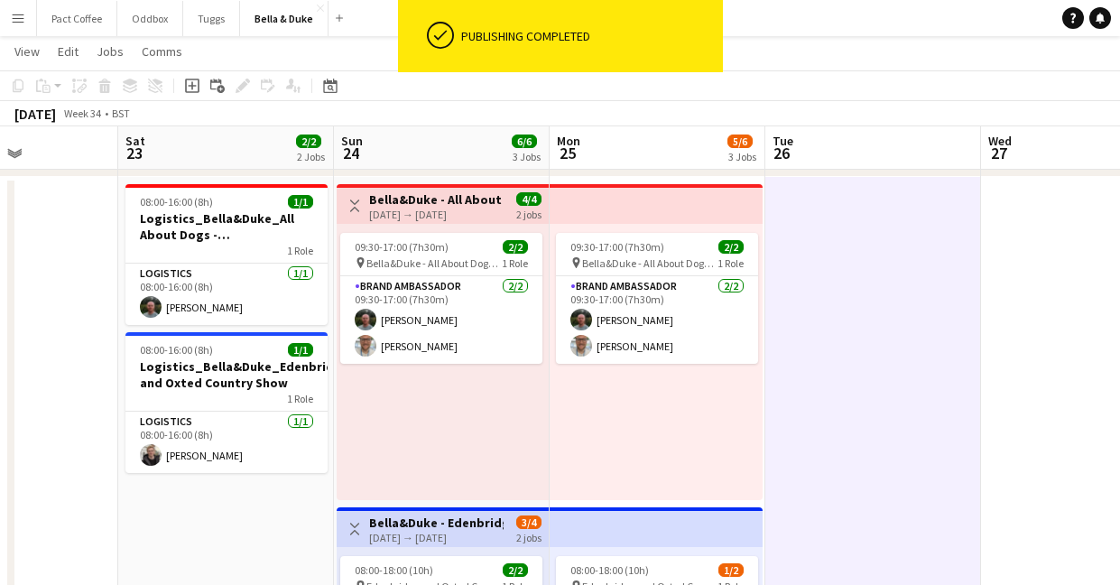
click at [430, 218] on div "[DATE] → [DATE]" at bounding box center [436, 215] width 134 height 14
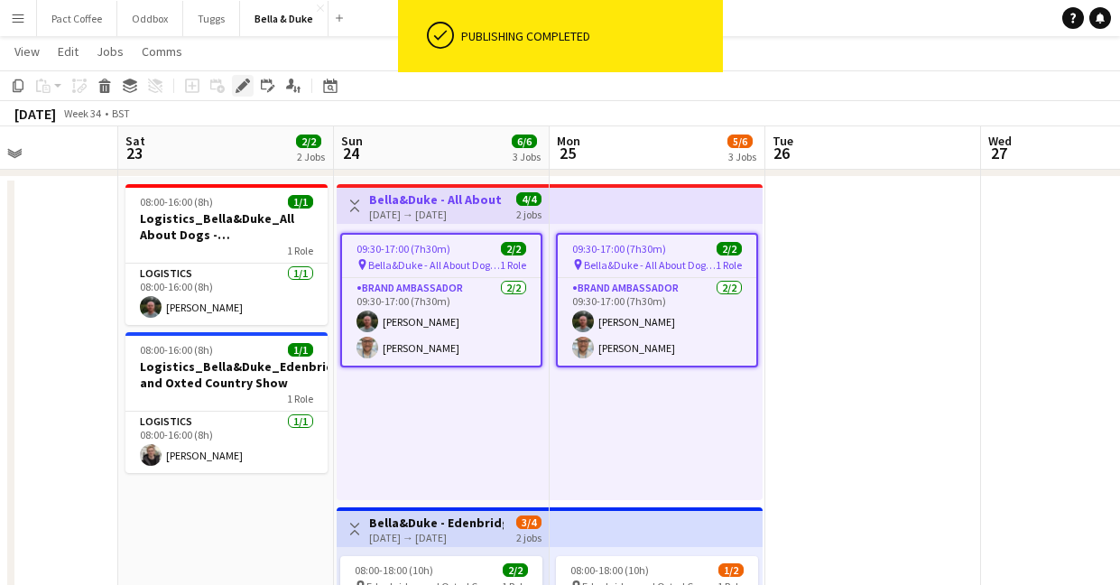
click at [245, 88] on icon "Edit" at bounding box center [243, 86] width 14 height 14
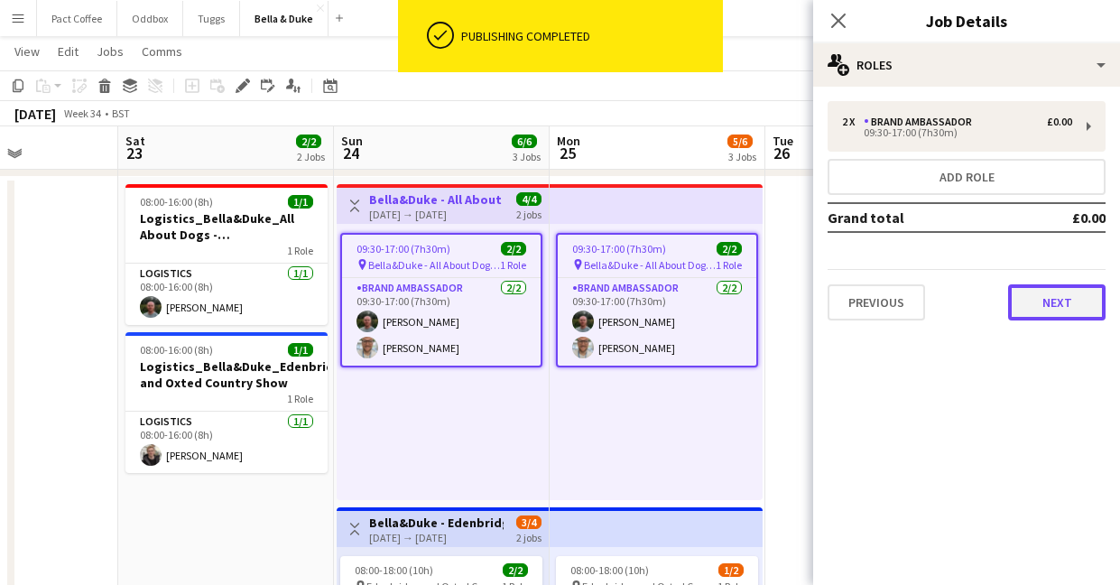
click at [1034, 298] on button "Next" at bounding box center [1056, 302] width 97 height 36
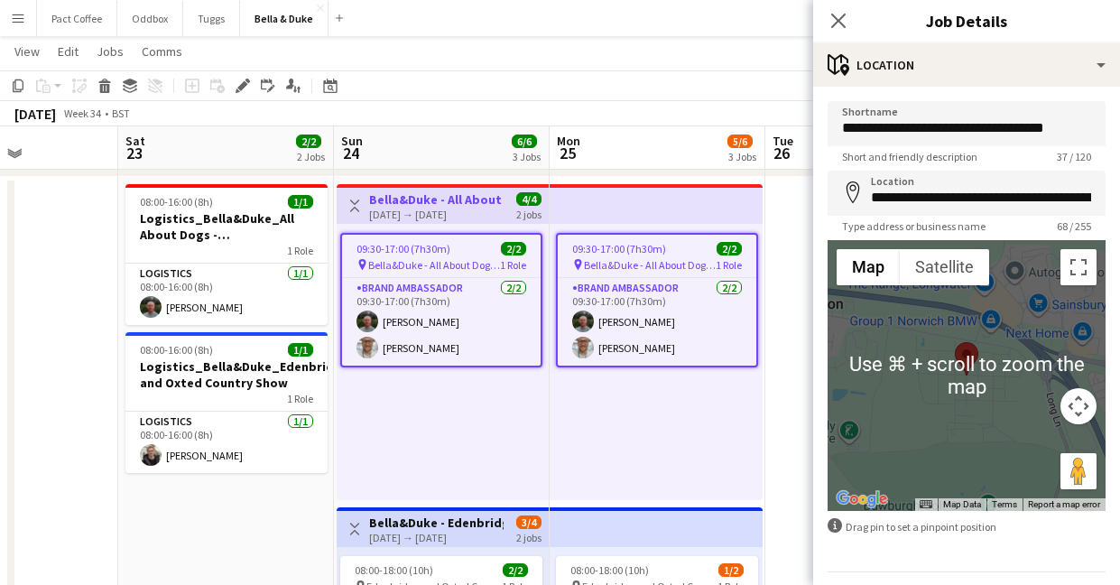
scroll to position [52, 0]
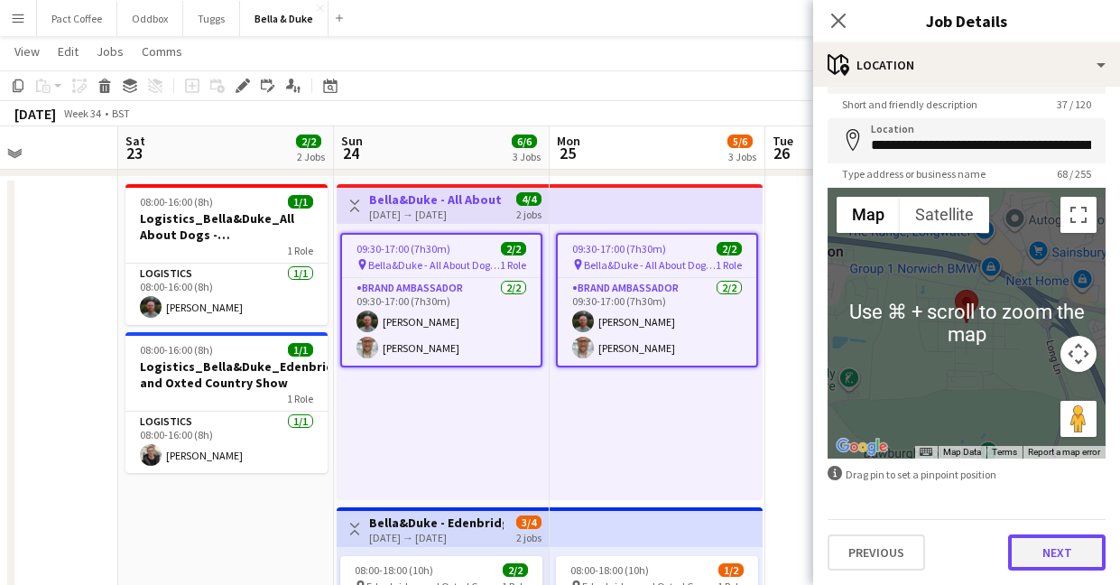
click at [1062, 558] on button "Next" at bounding box center [1056, 552] width 97 height 36
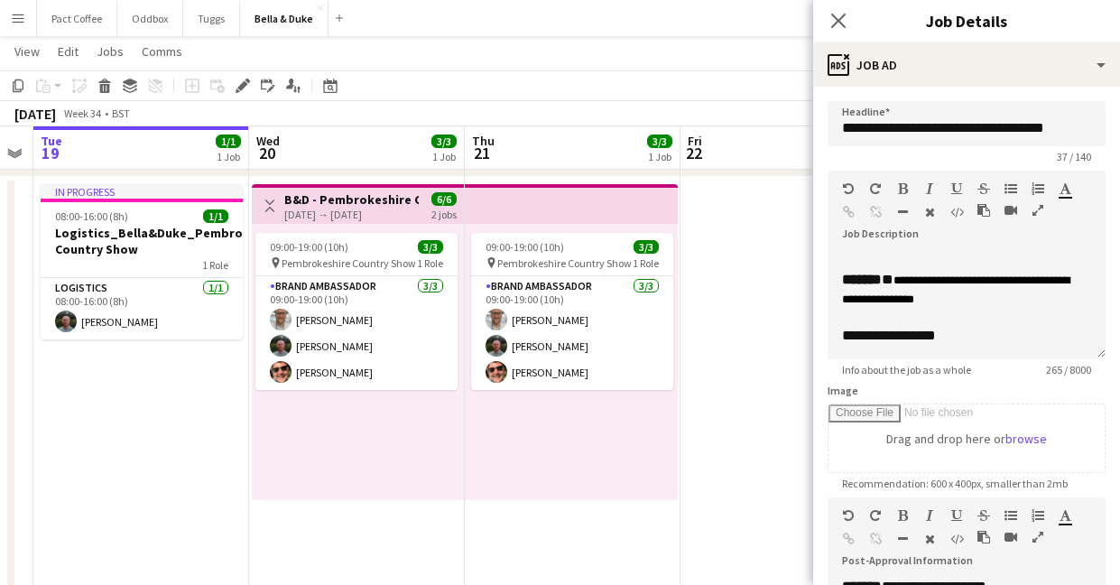
scroll to position [0, 421]
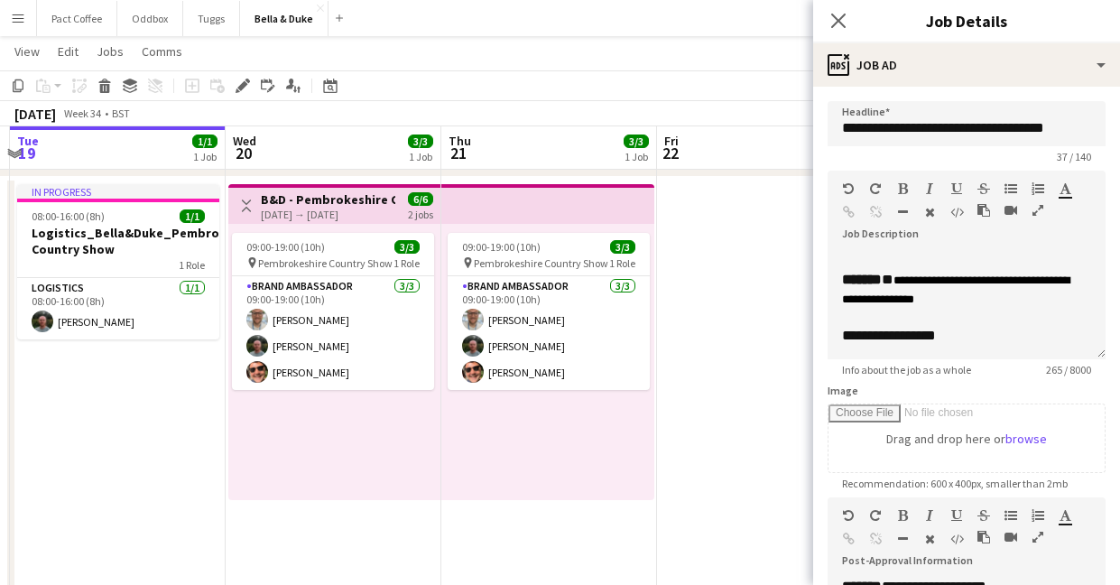
click at [319, 203] on h3 "B&D - Pembrokeshire Country Show" at bounding box center [328, 199] width 134 height 16
type input "**********"
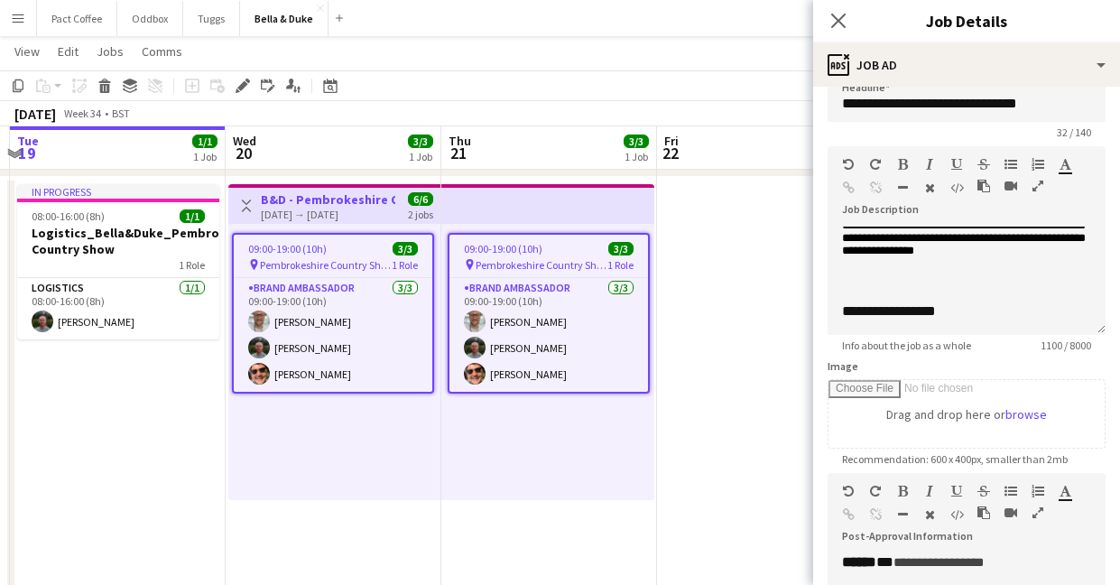
scroll to position [23, 0]
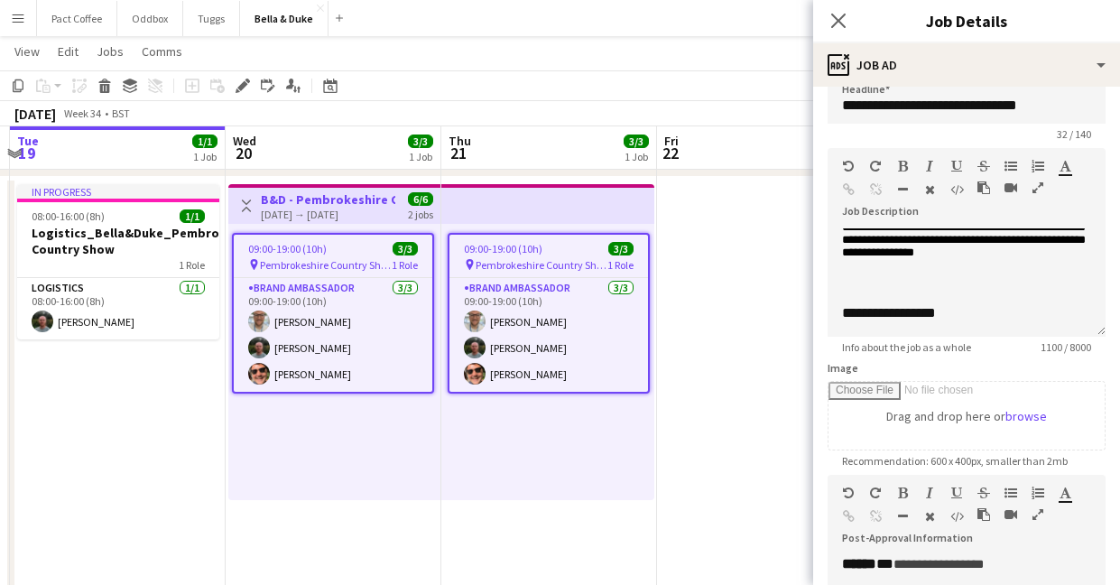
click at [5, 23] on button "Menu" at bounding box center [18, 18] width 36 height 36
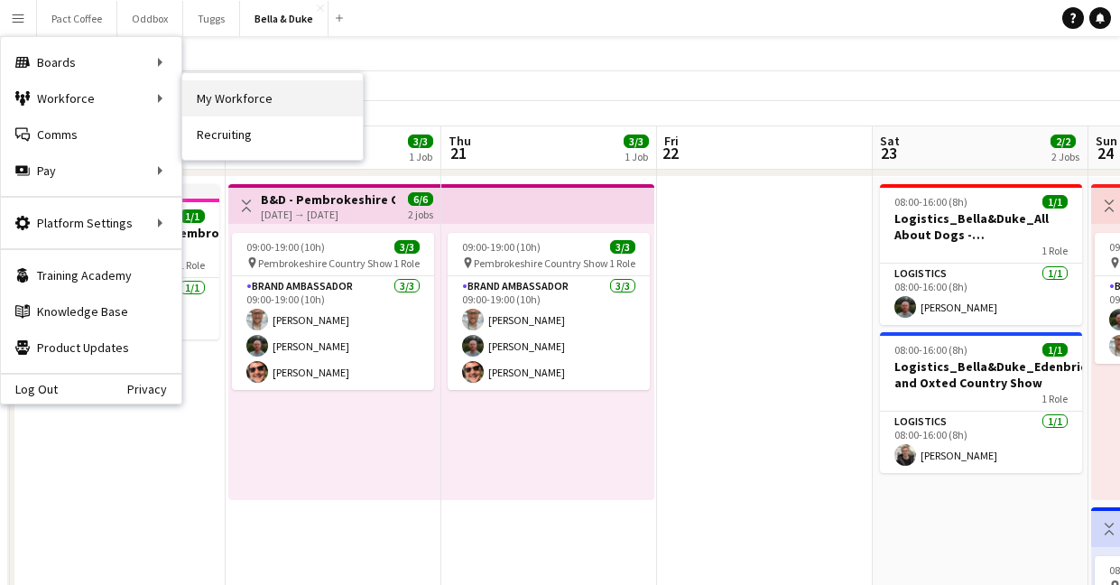
click at [218, 102] on link "My Workforce" at bounding box center [272, 98] width 180 height 36
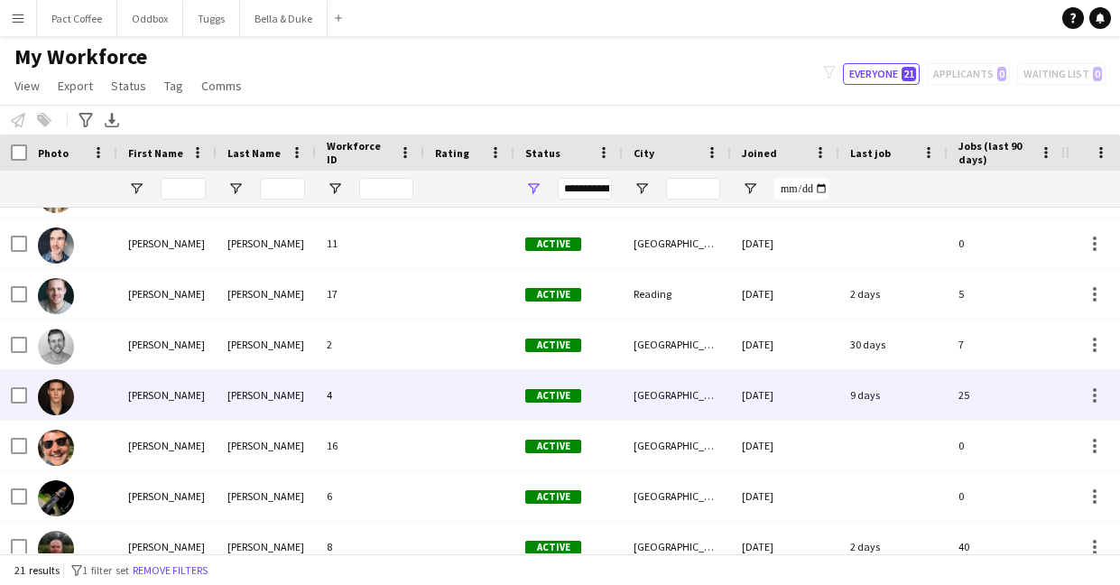
scroll to position [550, 0]
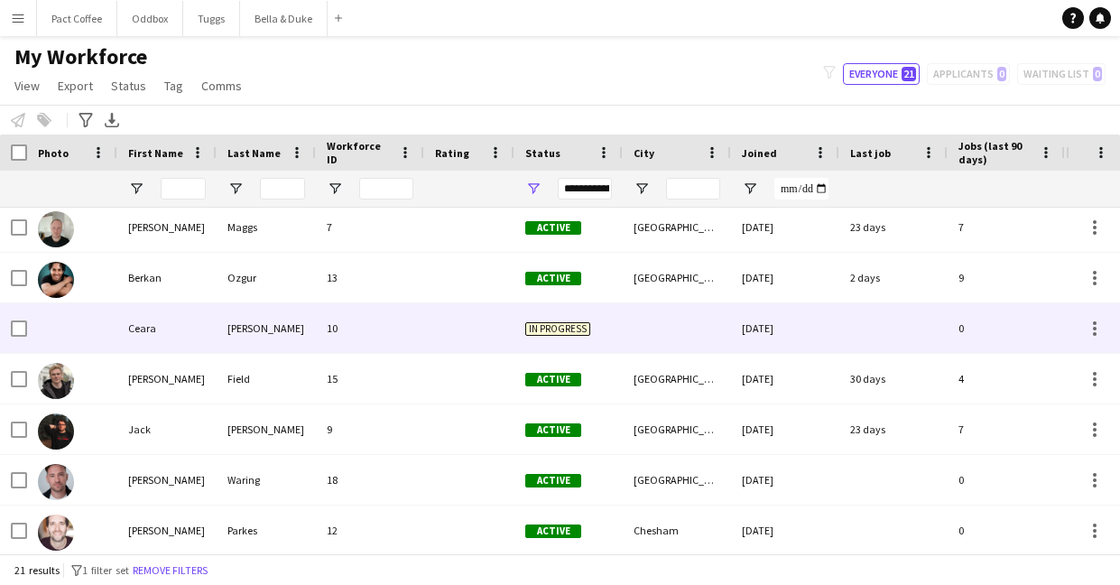
click at [194, 367] on div "[PERSON_NAME]" at bounding box center [166, 379] width 99 height 50
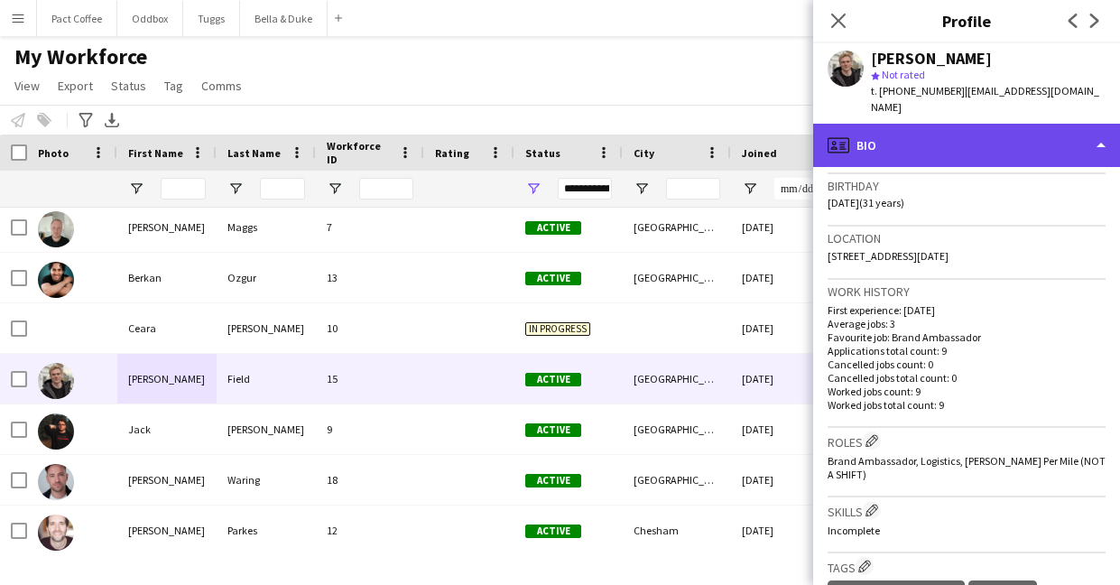
click at [1052, 134] on div "profile Bio" at bounding box center [966, 145] width 307 height 43
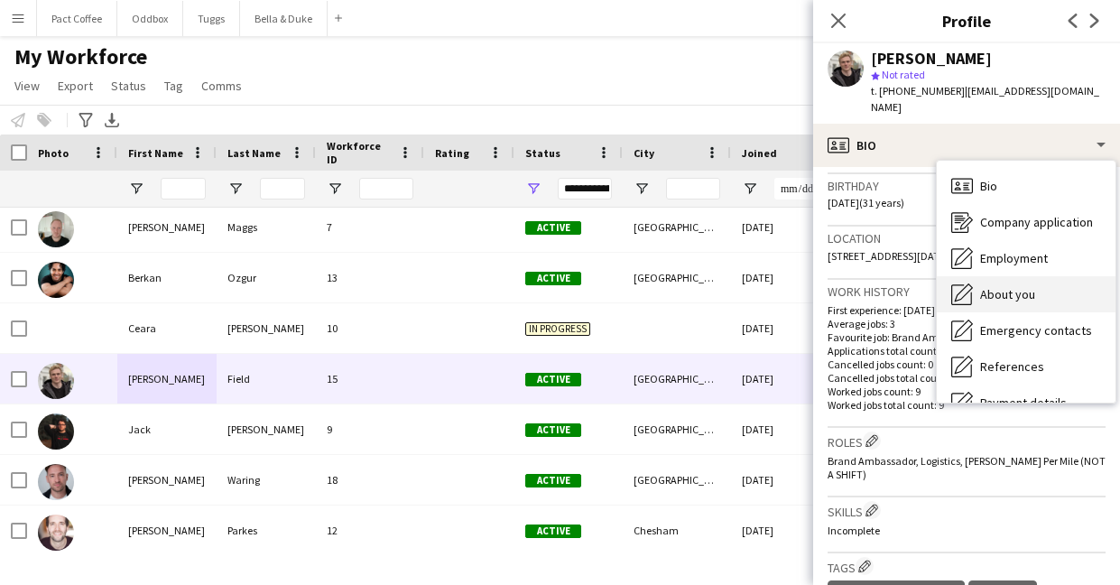
click at [1021, 286] on span "About you" at bounding box center [1007, 294] width 55 height 16
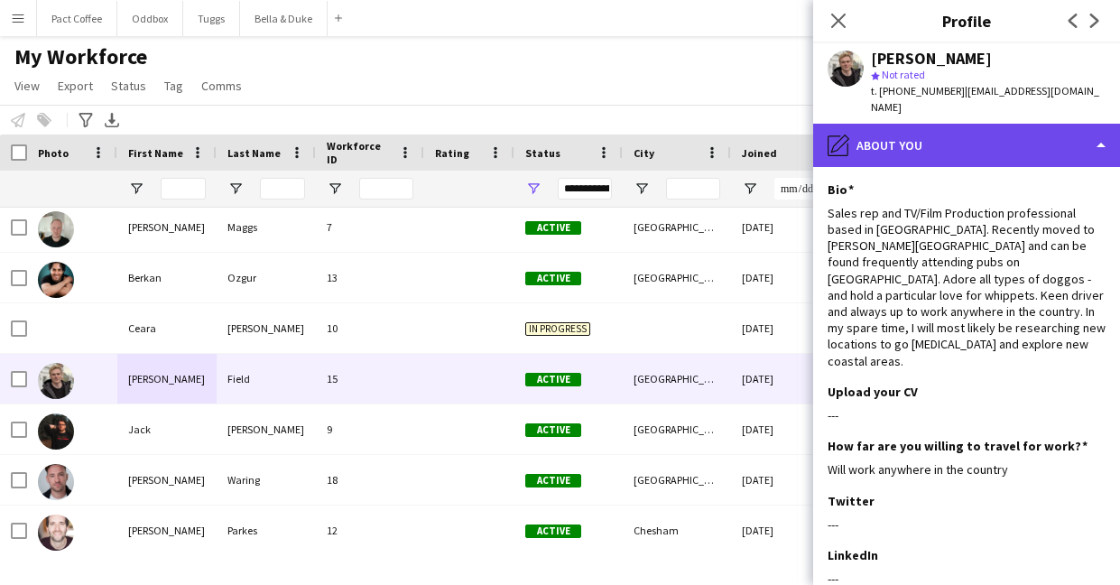
click at [1049, 133] on div "pencil4 About you" at bounding box center [966, 145] width 307 height 43
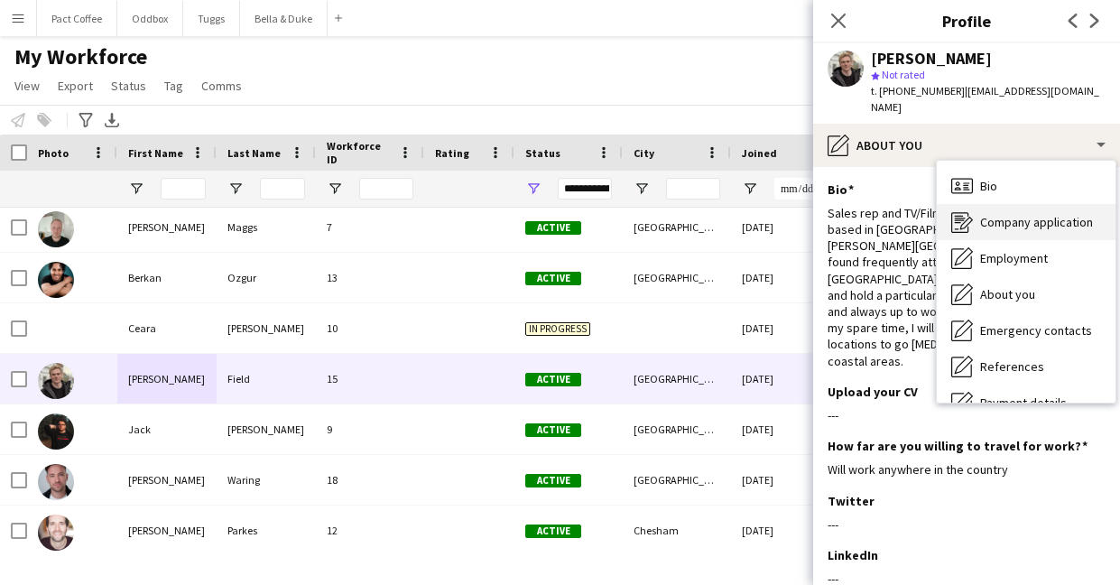
click at [1013, 214] on span "Company application" at bounding box center [1036, 222] width 113 height 16
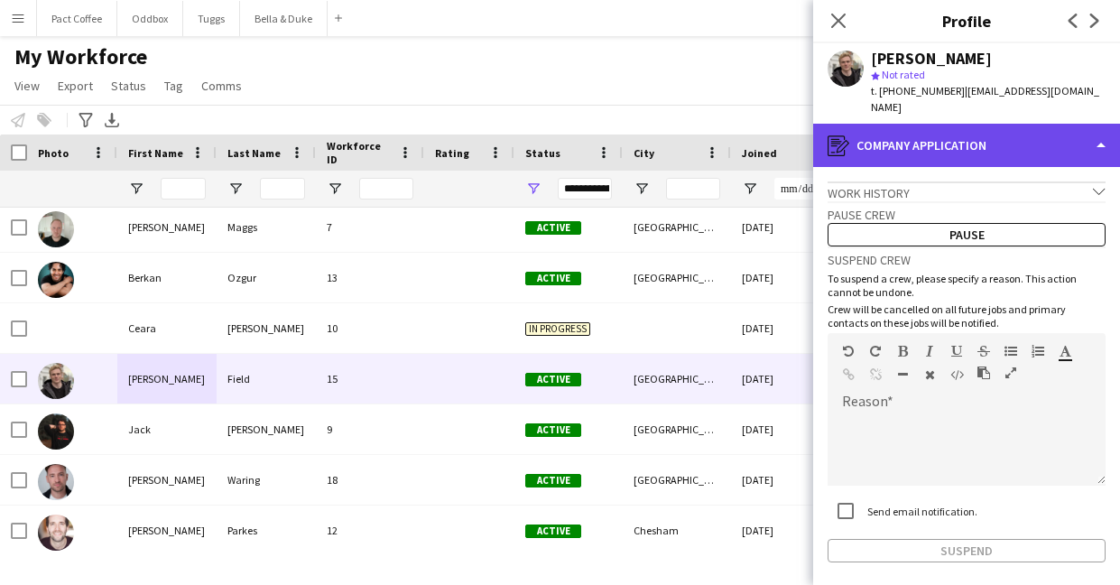
click at [1048, 147] on div "register Company application" at bounding box center [966, 145] width 307 height 43
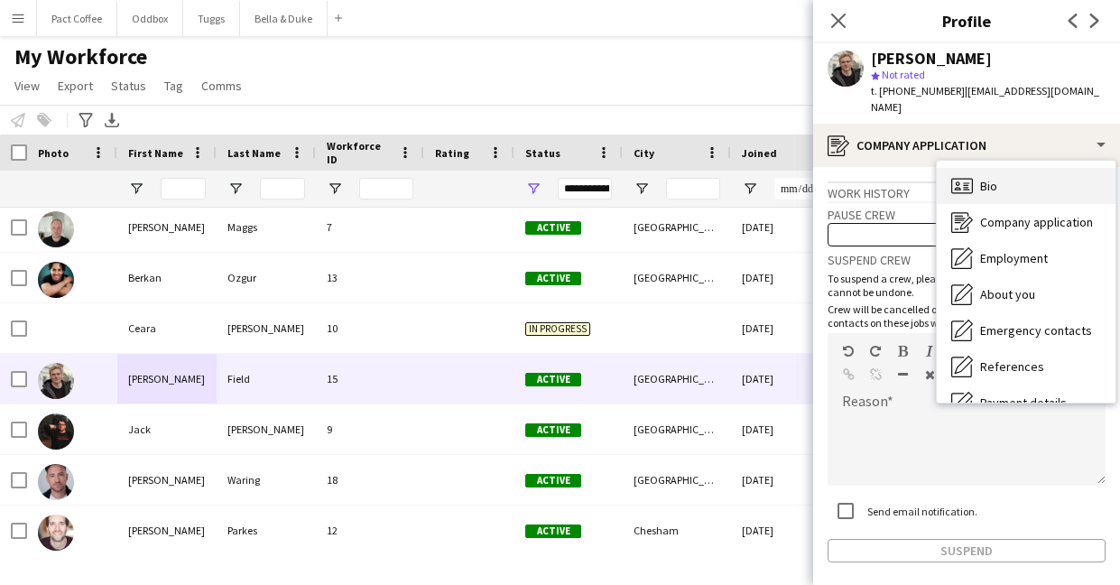
click at [1039, 171] on div "Bio Bio" at bounding box center [1026, 186] width 179 height 36
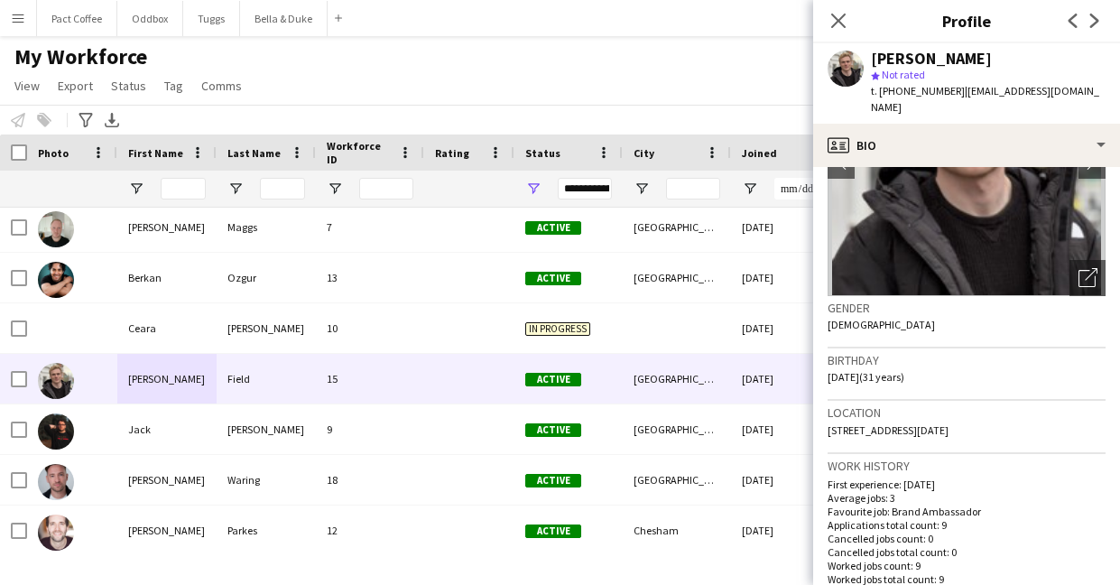
click at [944, 423] on span "[STREET_ADDRESS][DATE]" at bounding box center [887, 430] width 121 height 14
copy span "[STREET_ADDRESS][DATE]"
click at [848, 25] on app-icon "Close pop-in" at bounding box center [839, 21] width 26 height 26
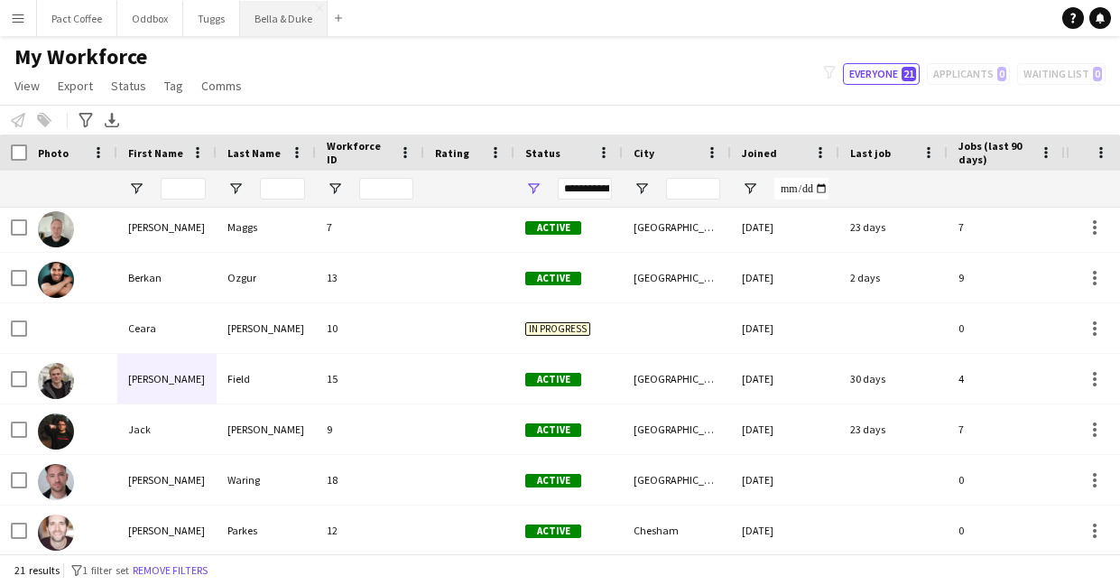
click at [258, 23] on button "Bella & Duke Close" at bounding box center [284, 18] width 88 height 35
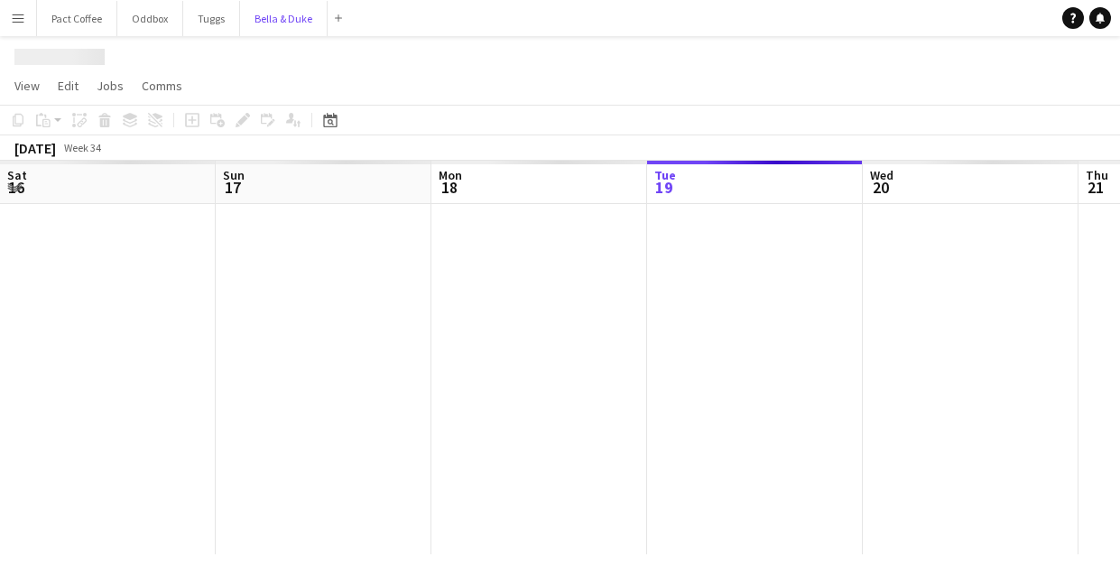
scroll to position [0, 431]
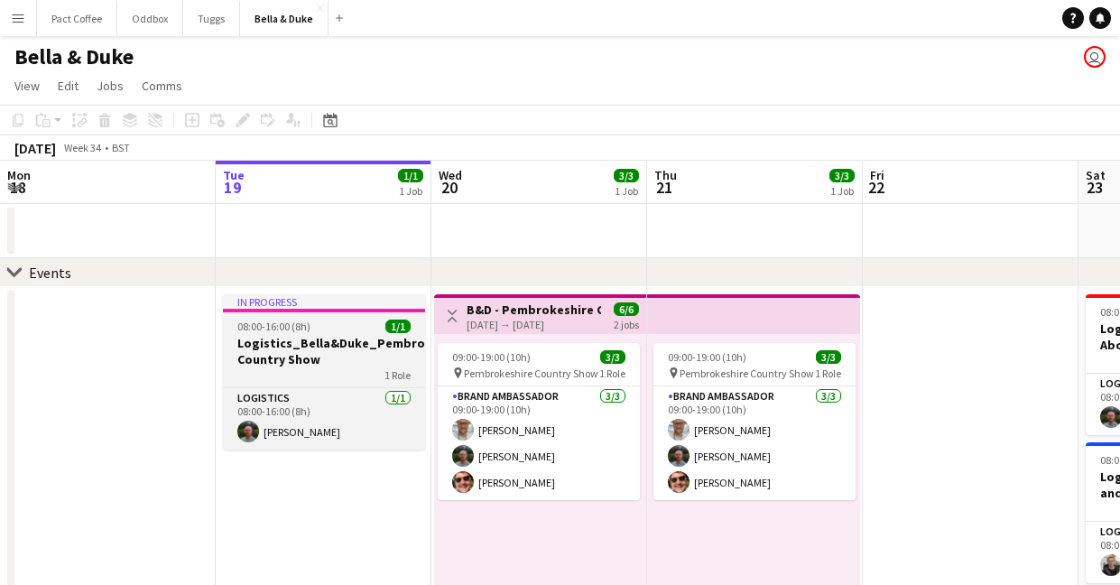
click at [352, 355] on h3 "Logistics_Bella&Duke_Pembrokeshire Country Show" at bounding box center [324, 351] width 202 height 32
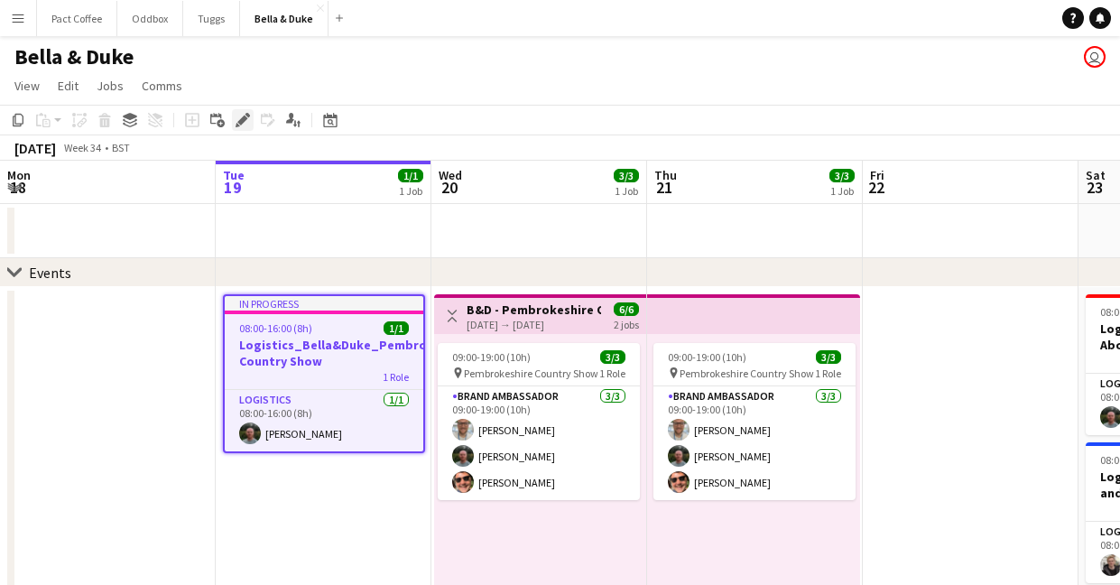
click at [246, 124] on icon "Edit" at bounding box center [243, 120] width 14 height 14
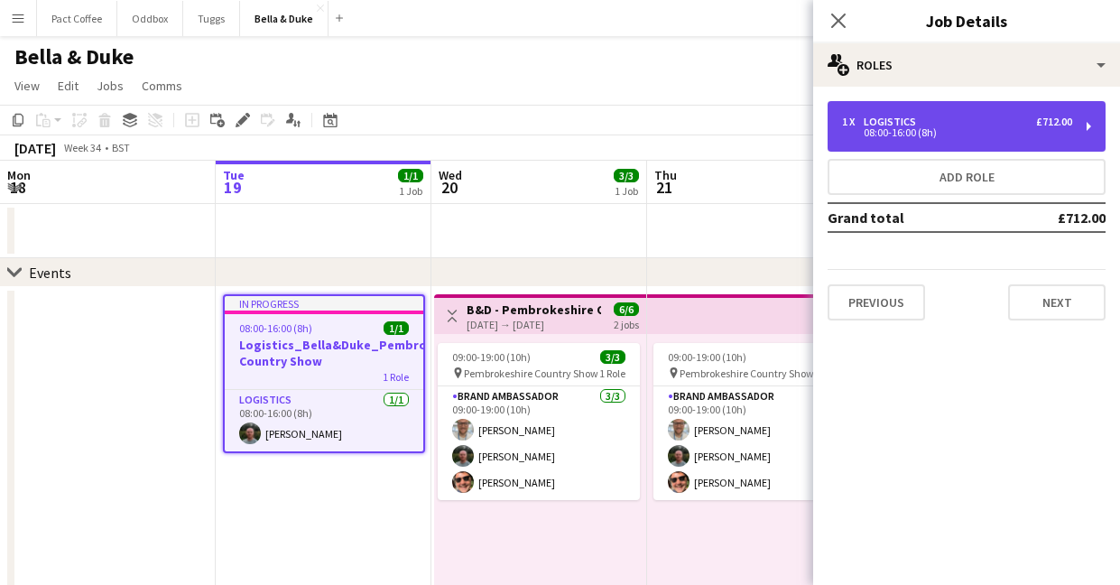
click at [903, 141] on div "1 x Logistics £712.00 08:00-16:00 (8h)" at bounding box center [966, 126] width 278 height 51
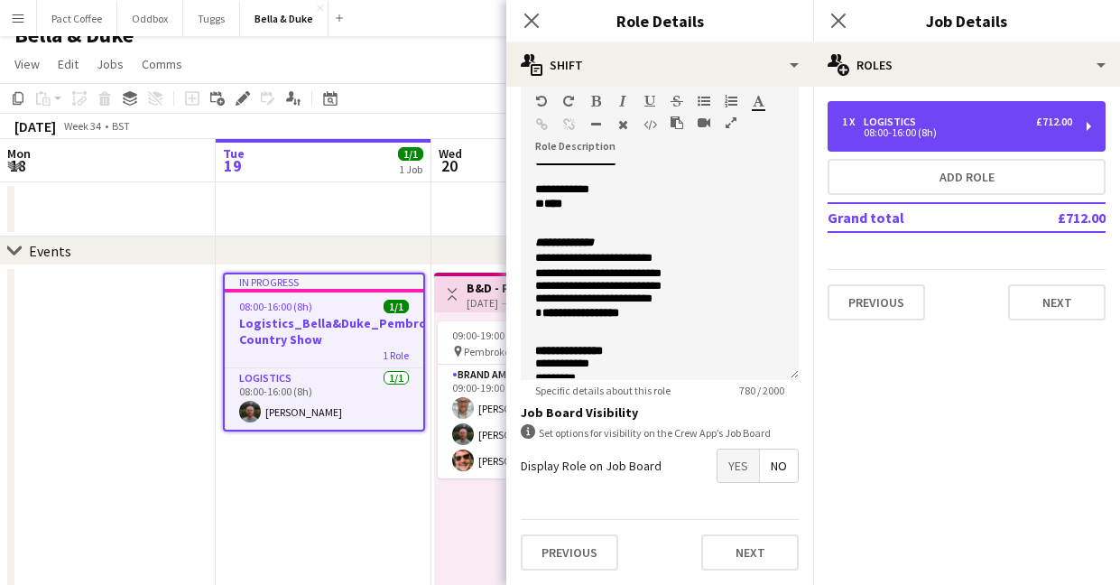
scroll to position [366, 0]
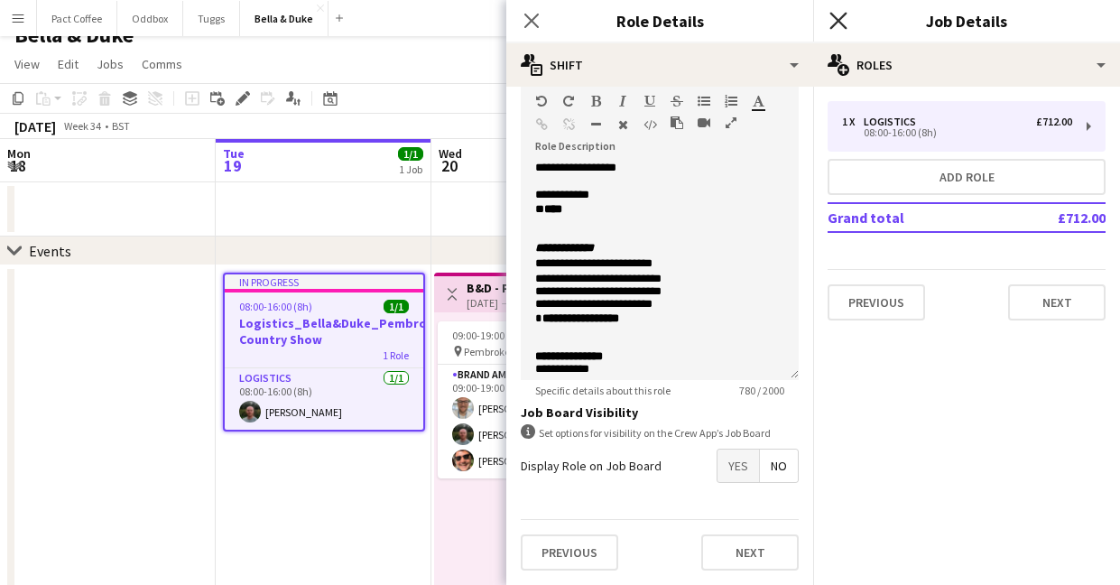
click at [829, 15] on icon "Close pop-in" at bounding box center [837, 20] width 17 height 17
